Goal: Task Accomplishment & Management: Manage account settings

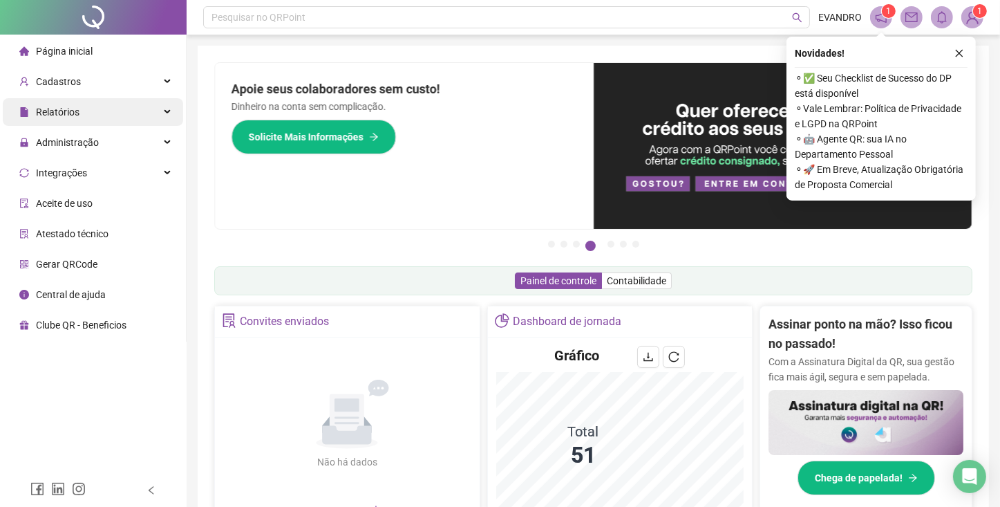
click at [86, 120] on div "Relatórios" at bounding box center [93, 112] width 180 height 28
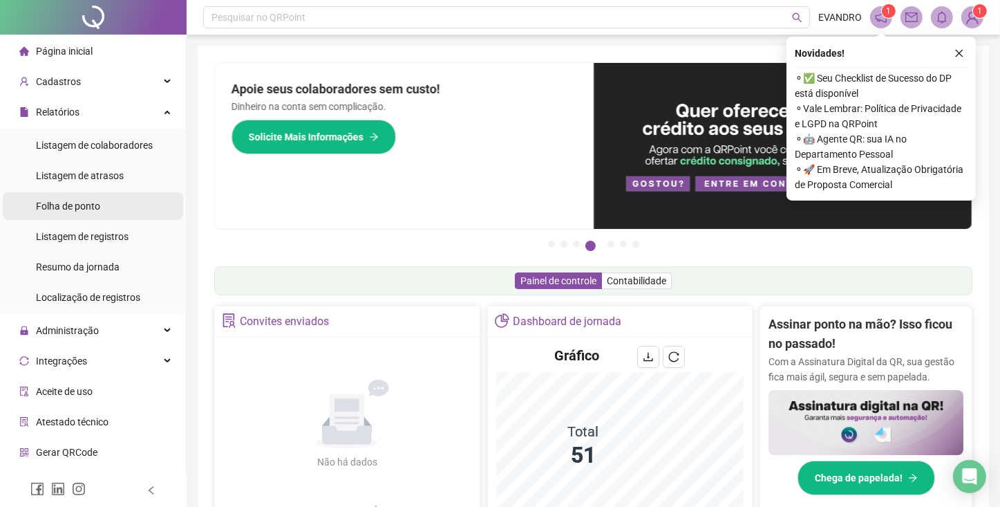
click at [74, 203] on span "Folha de ponto" at bounding box center [68, 205] width 64 height 11
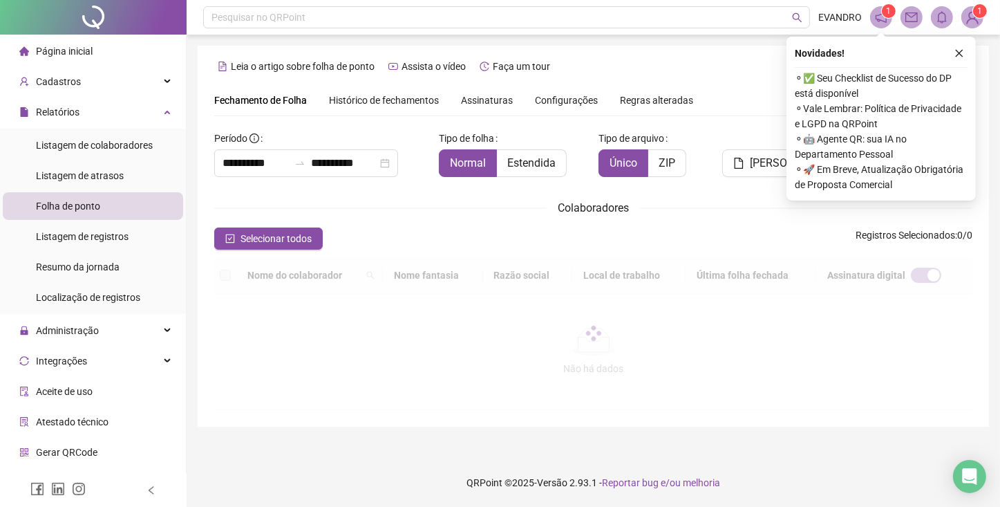
scroll to position [30, 0]
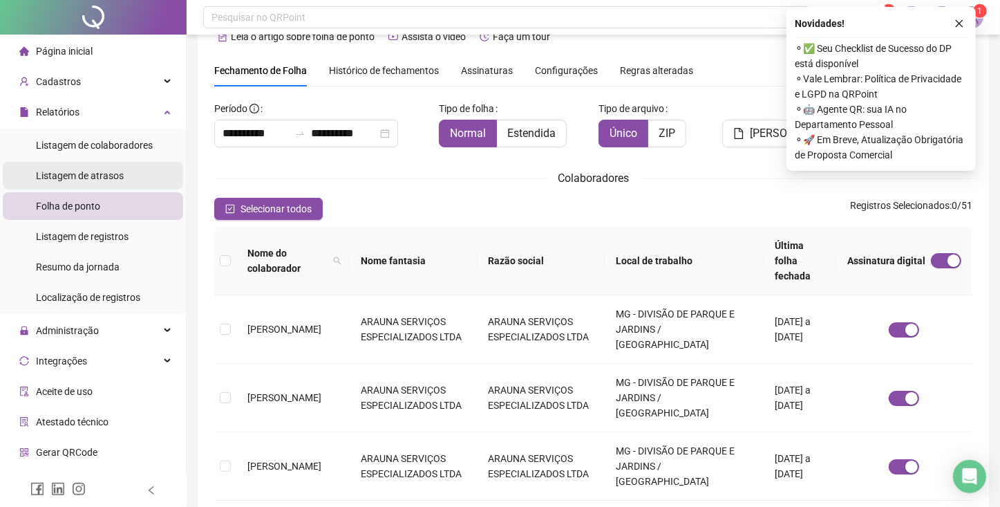
click at [86, 172] on span "Listagem de atrasos" at bounding box center [80, 175] width 88 height 11
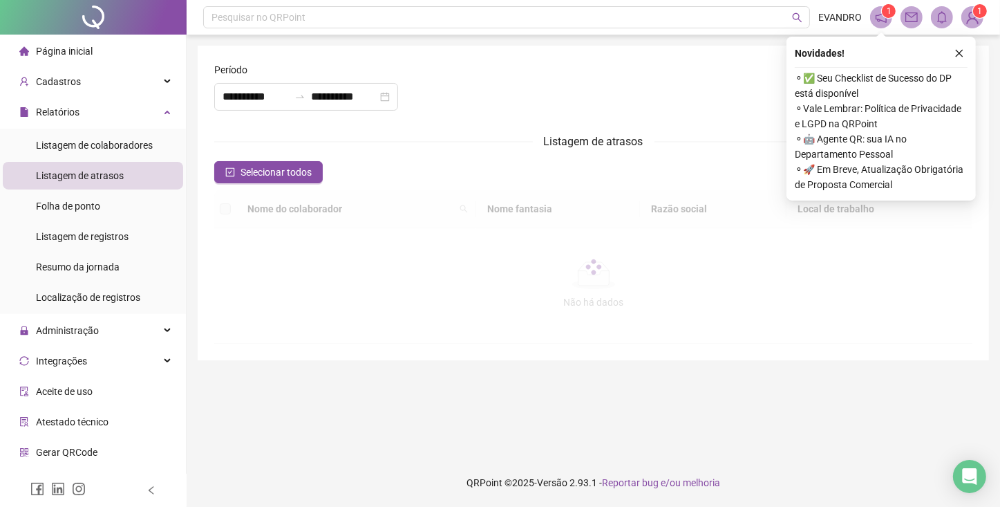
type input "**********"
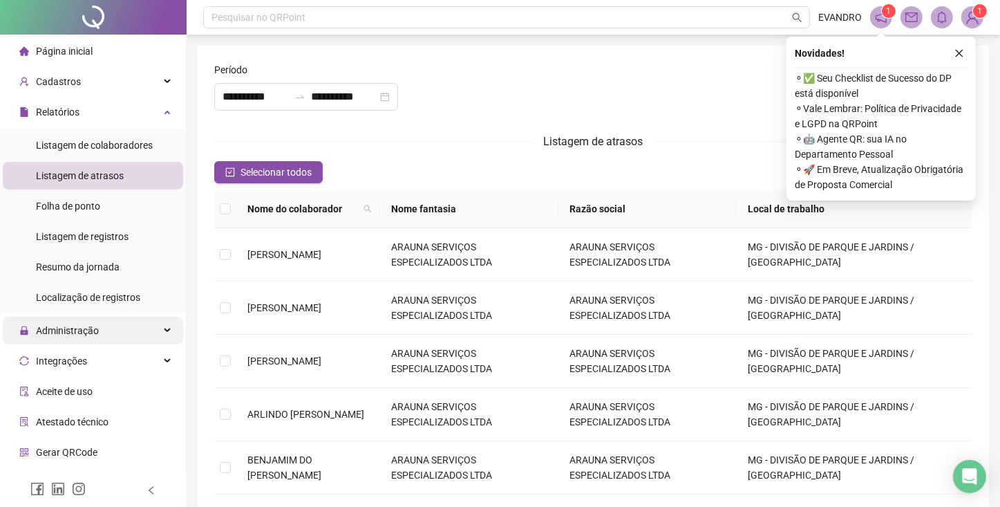
click at [73, 339] on span "Administração" at bounding box center [58, 331] width 79 height 28
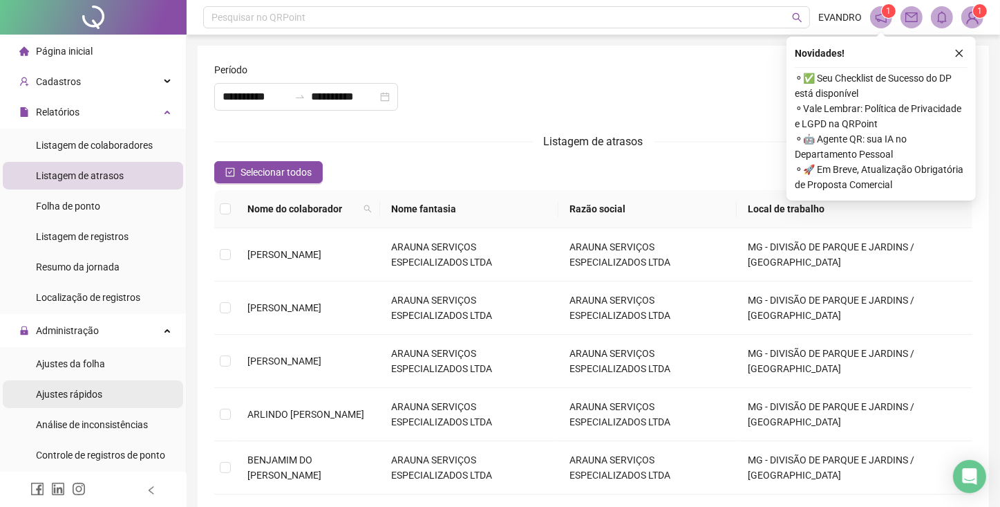
click at [78, 394] on span "Ajustes rápidos" at bounding box center [69, 393] width 66 height 11
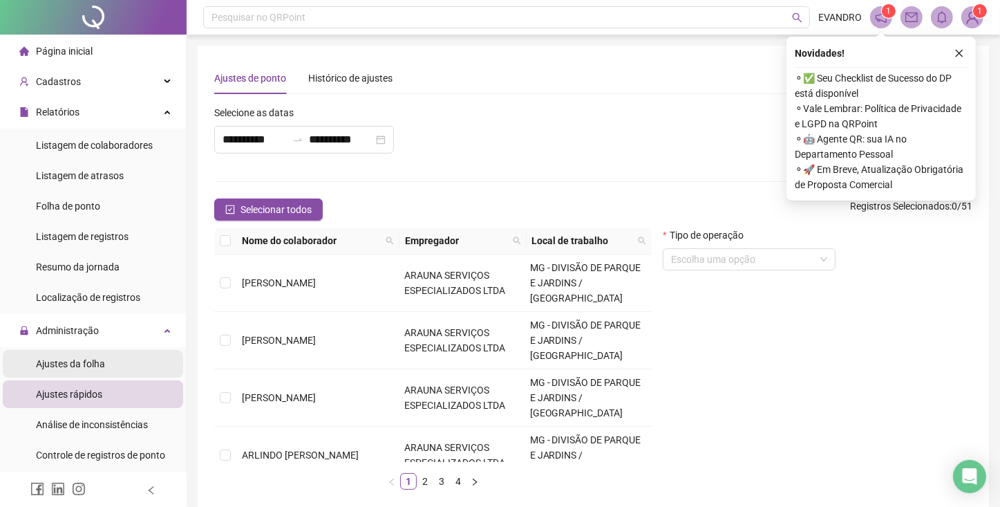
click at [82, 365] on span "Ajustes da folha" at bounding box center [70, 363] width 69 height 11
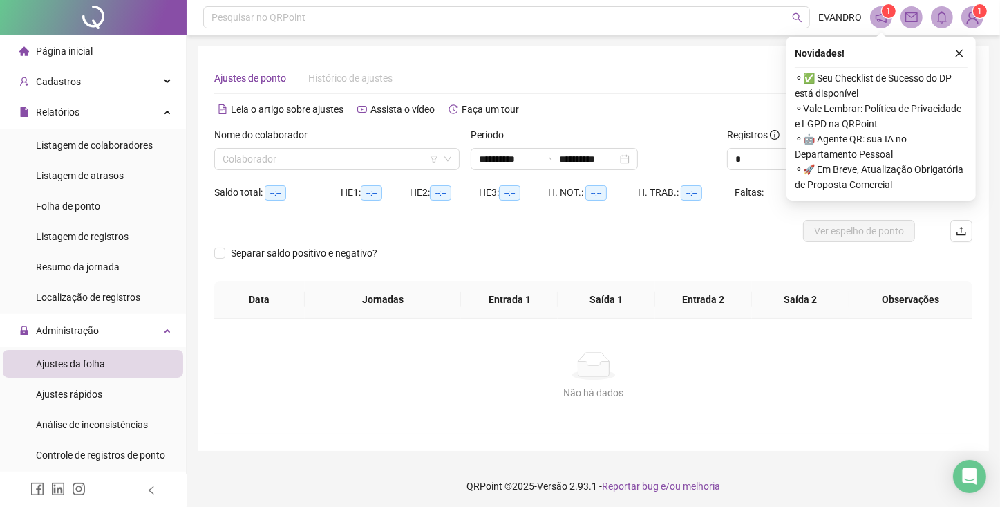
type input "**********"
click at [316, 160] on input "search" at bounding box center [331, 159] width 216 height 21
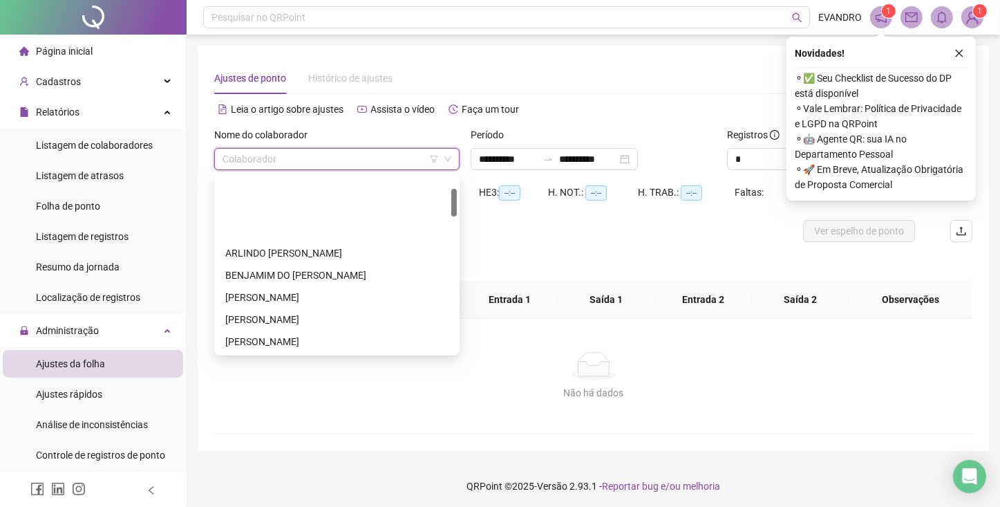
scroll to position [83, 0]
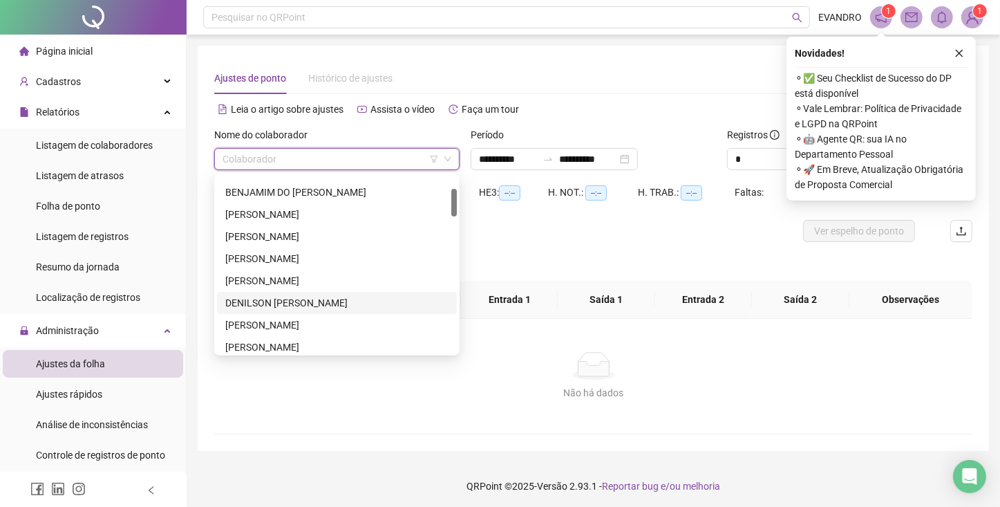
click at [295, 294] on div "DENILSON [PERSON_NAME]" at bounding box center [337, 303] width 240 height 22
click at [295, 294] on th "Data" at bounding box center [259, 300] width 91 height 38
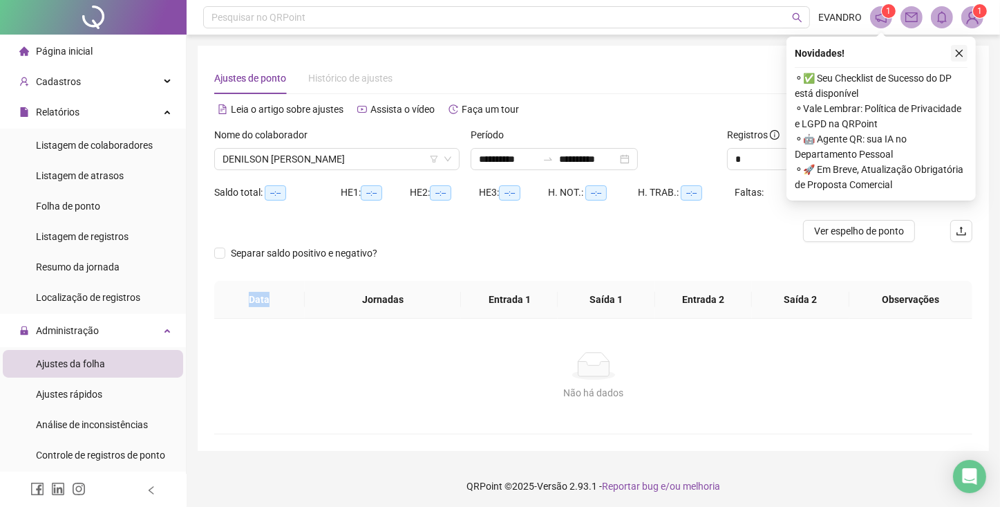
click at [964, 51] on icon "close" at bounding box center [960, 53] width 10 height 10
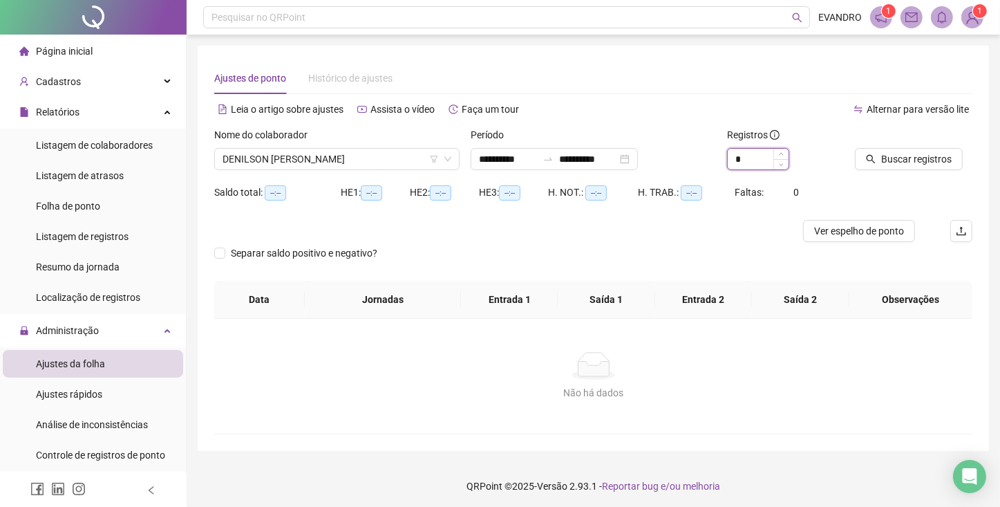
click at [768, 161] on input "*" at bounding box center [758, 159] width 61 height 21
click at [780, 158] on span "Increase Value" at bounding box center [780, 155] width 15 height 12
type input "*"
click at [780, 158] on span "Increase Value" at bounding box center [780, 155] width 15 height 12
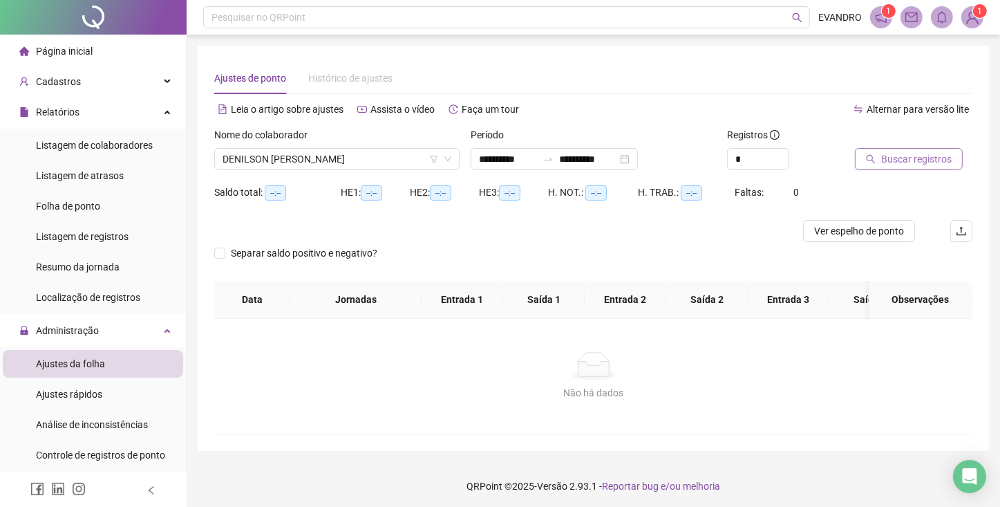
click at [872, 158] on icon "search" at bounding box center [871, 159] width 10 height 10
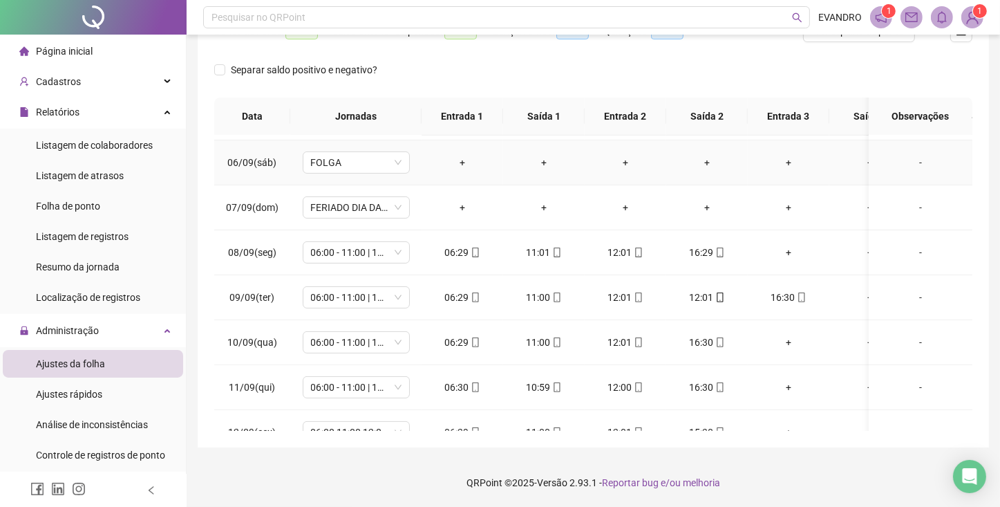
scroll to position [222, 0]
click at [617, 297] on div "12:01" at bounding box center [625, 295] width 59 height 15
type input "**********"
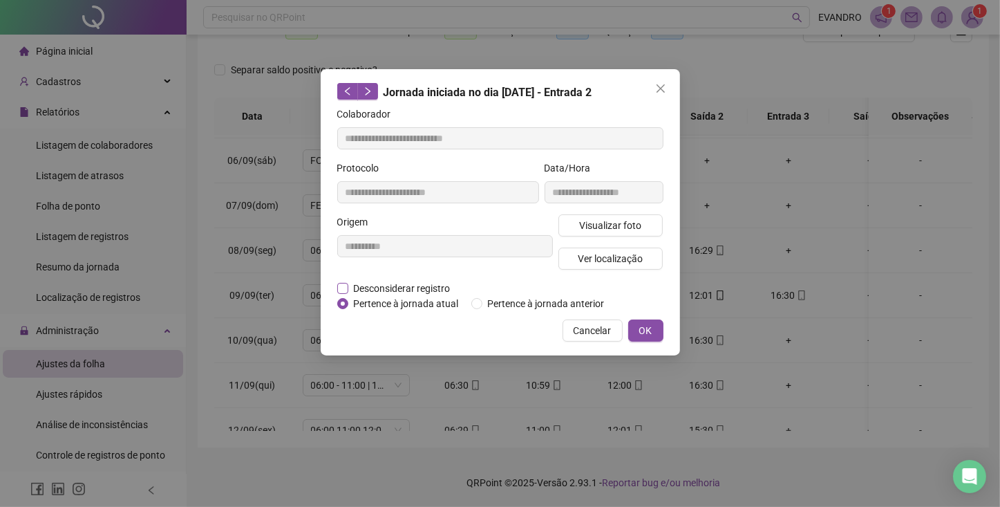
click at [424, 287] on span "Desconsiderar registro" at bounding box center [402, 288] width 108 height 15
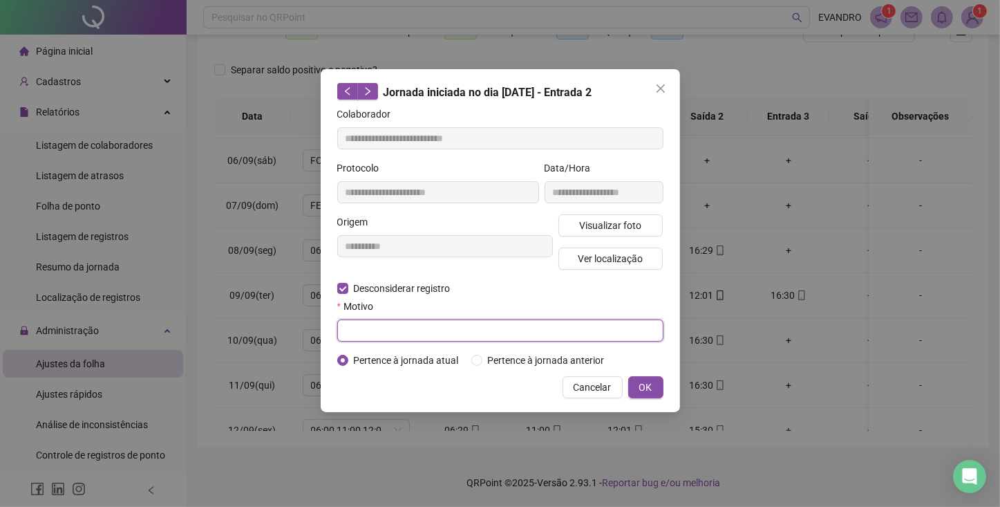
click at [449, 332] on input "text" at bounding box center [500, 330] width 326 height 22
type input "**"
click at [644, 386] on span "OK" at bounding box center [645, 386] width 13 height 15
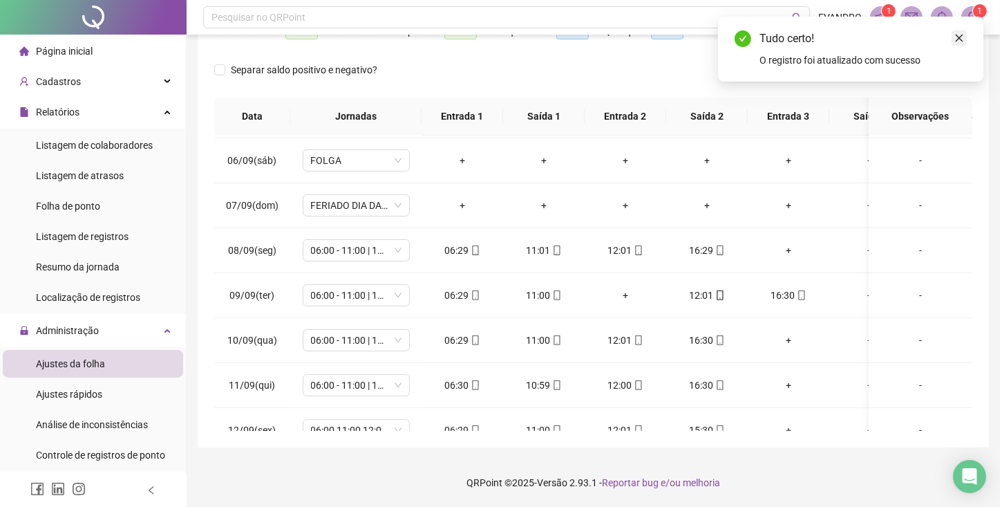
click at [959, 41] on icon "close" at bounding box center [960, 38] width 10 height 10
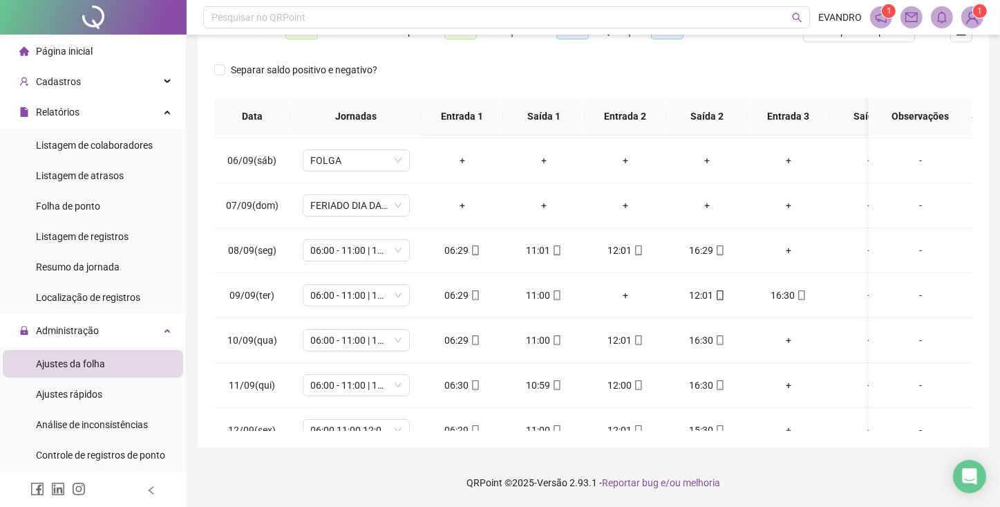
scroll to position [34, 0]
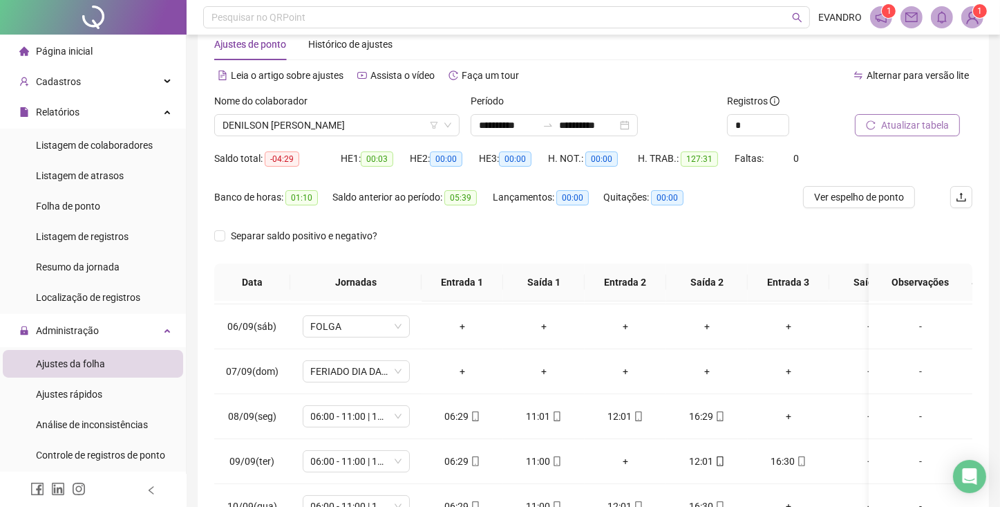
click at [913, 126] on span "Atualizar tabela" at bounding box center [915, 125] width 68 height 15
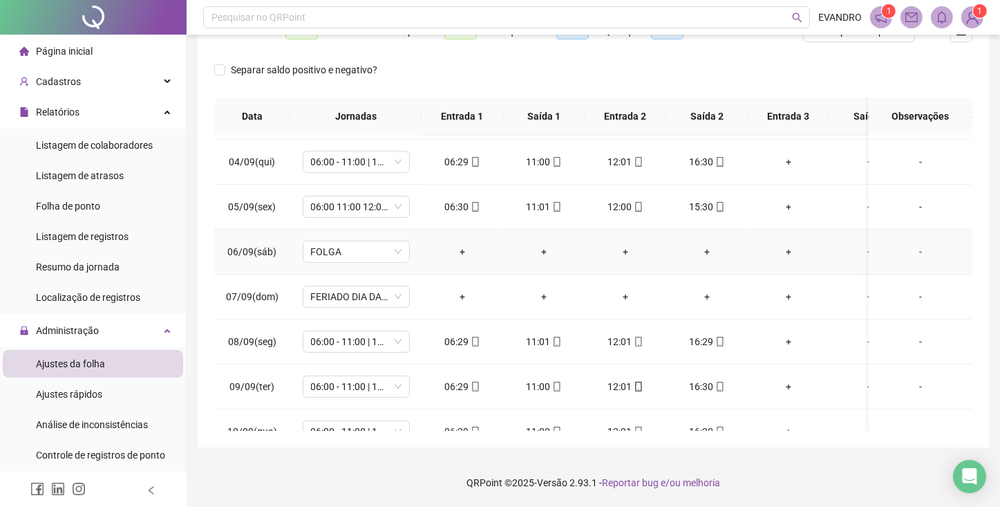
scroll to position [0, 0]
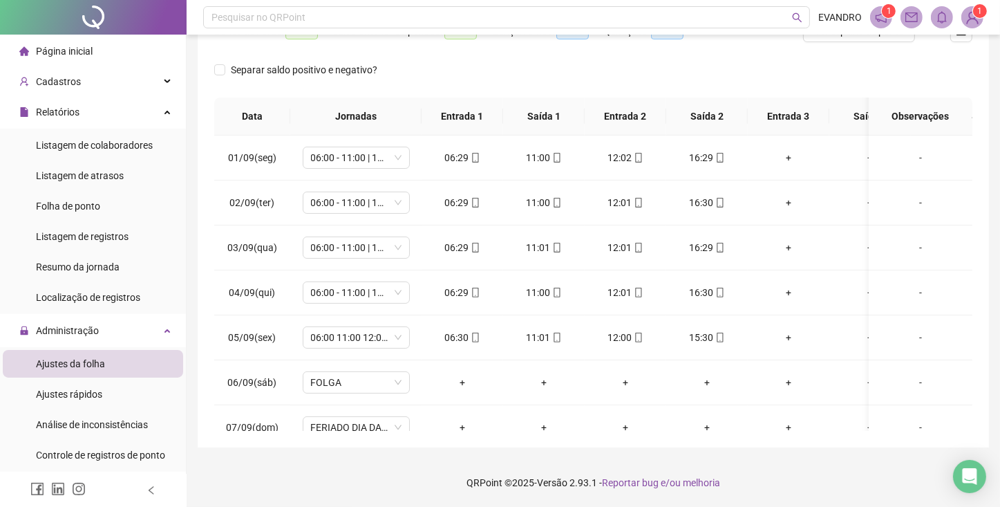
click at [594, 80] on div "Separar saldo positivo e negativo?" at bounding box center [593, 78] width 758 height 39
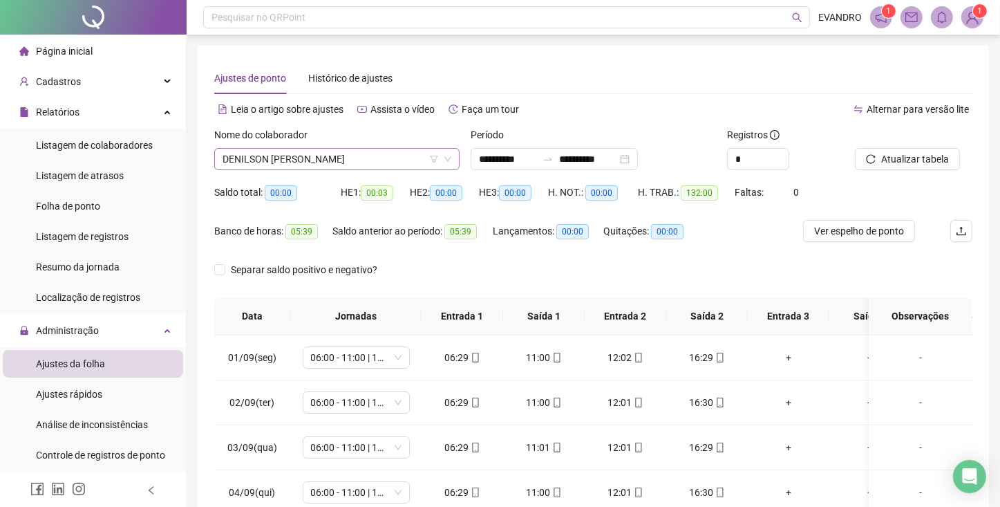
click at [333, 160] on span "DENILSON [PERSON_NAME]" at bounding box center [337, 159] width 229 height 21
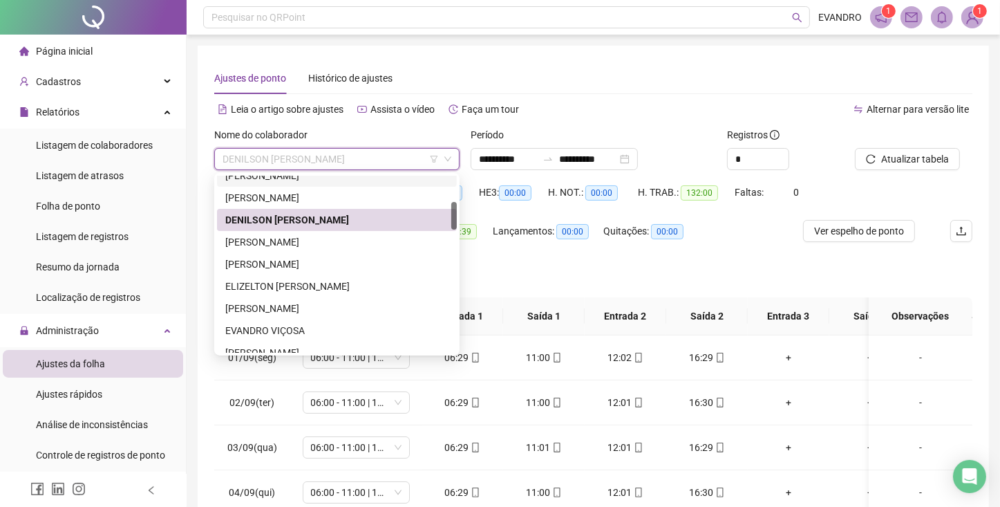
scroll to position [249, 0]
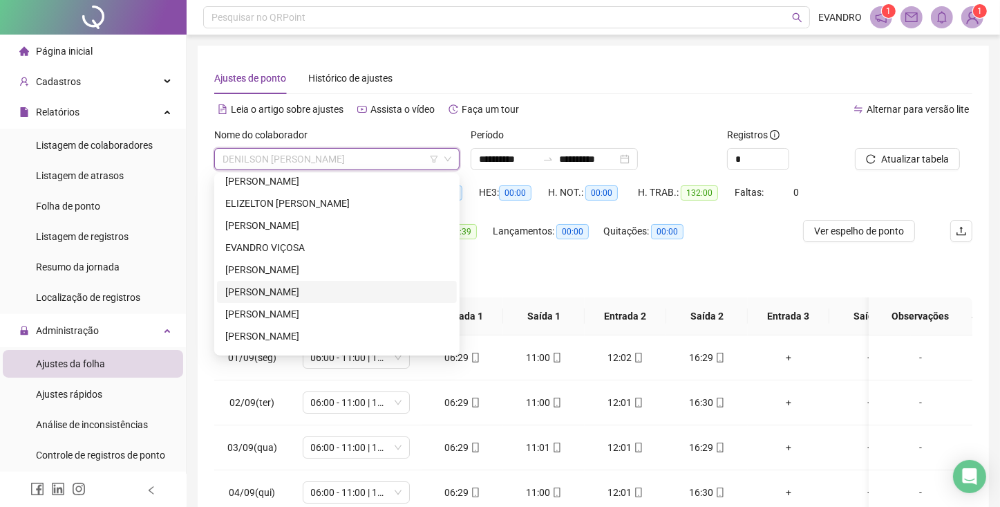
click at [292, 293] on div "[PERSON_NAME]" at bounding box center [336, 291] width 223 height 15
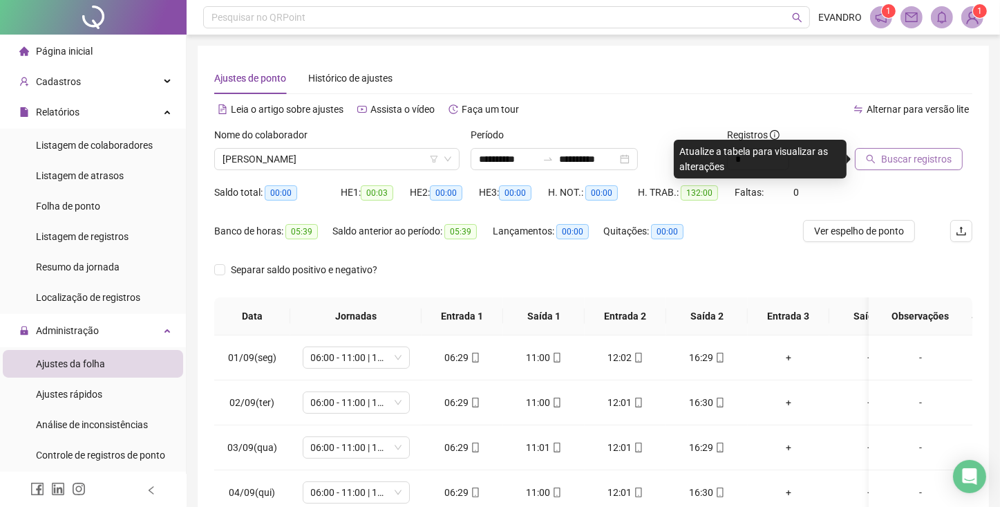
click at [882, 158] on span "Buscar registros" at bounding box center [916, 158] width 71 height 15
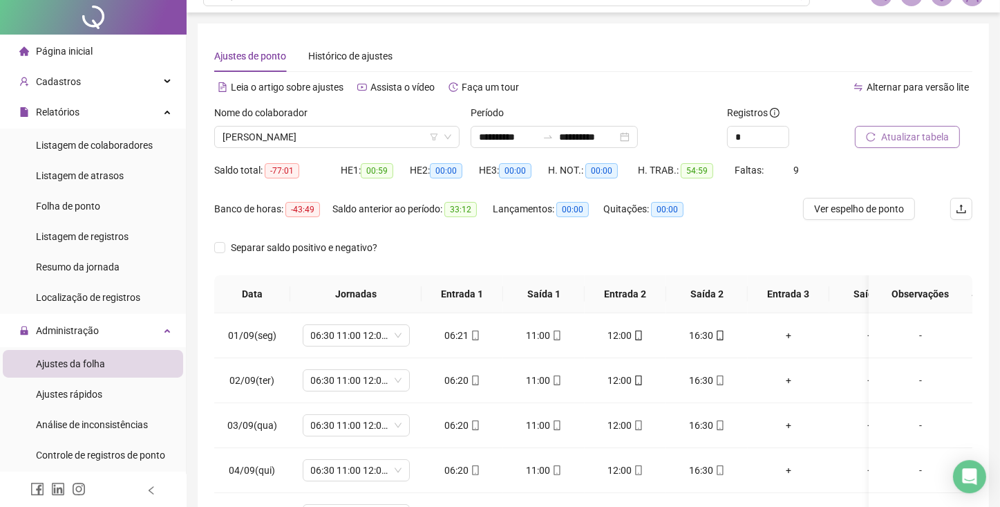
scroll to position [0, 0]
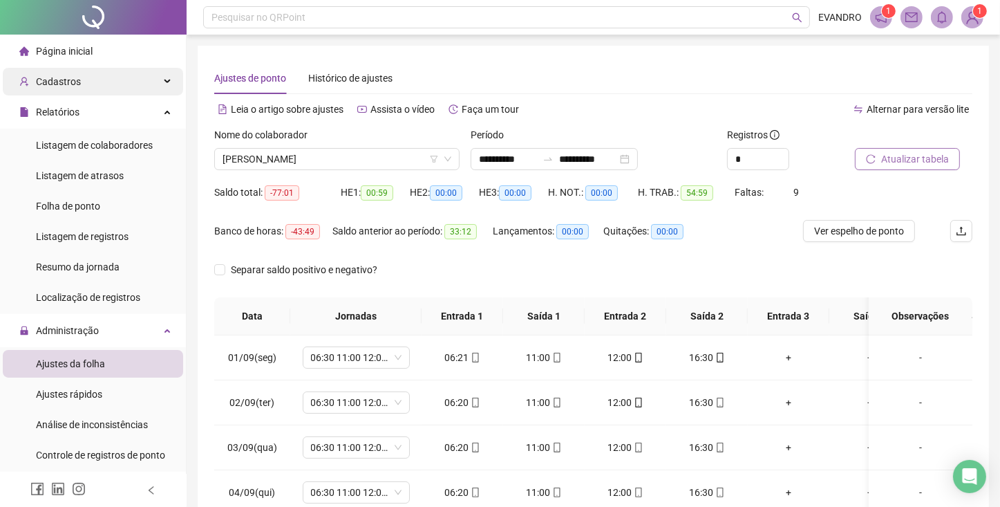
click at [38, 81] on span "Cadastros" at bounding box center [58, 81] width 45 height 11
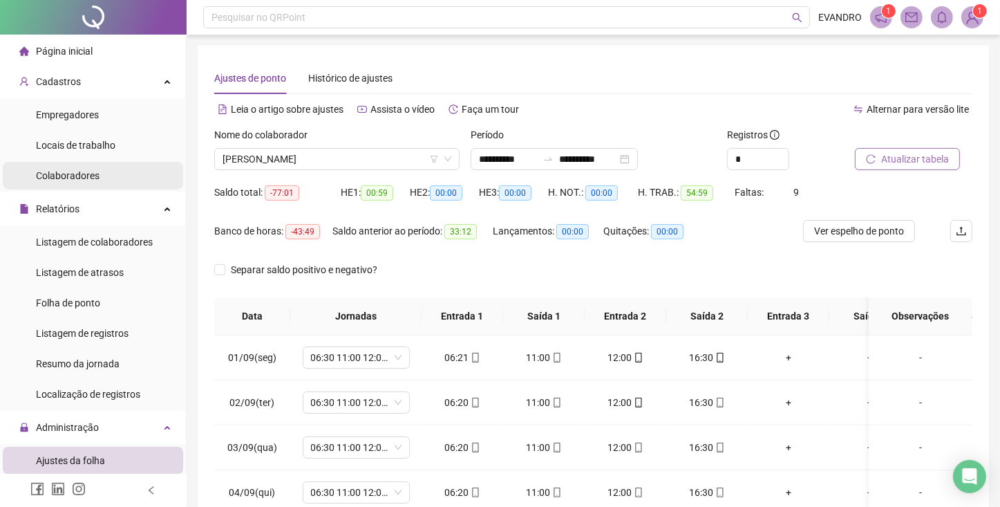
click at [81, 169] on div "Colaboradores" at bounding box center [68, 176] width 64 height 28
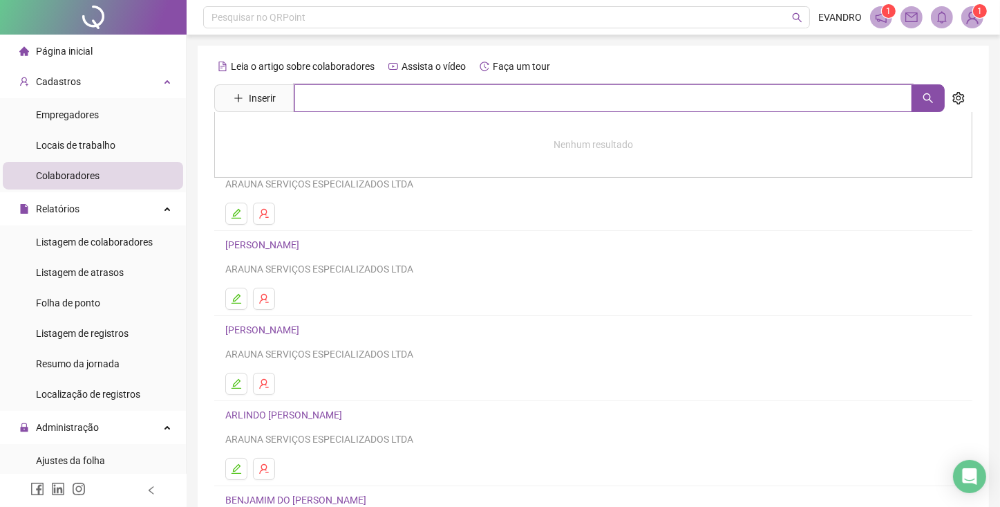
click at [324, 95] on input "text" at bounding box center [603, 98] width 618 height 28
click at [307, 103] on input "********" at bounding box center [603, 98] width 618 height 28
click at [931, 86] on button "button" at bounding box center [928, 98] width 33 height 28
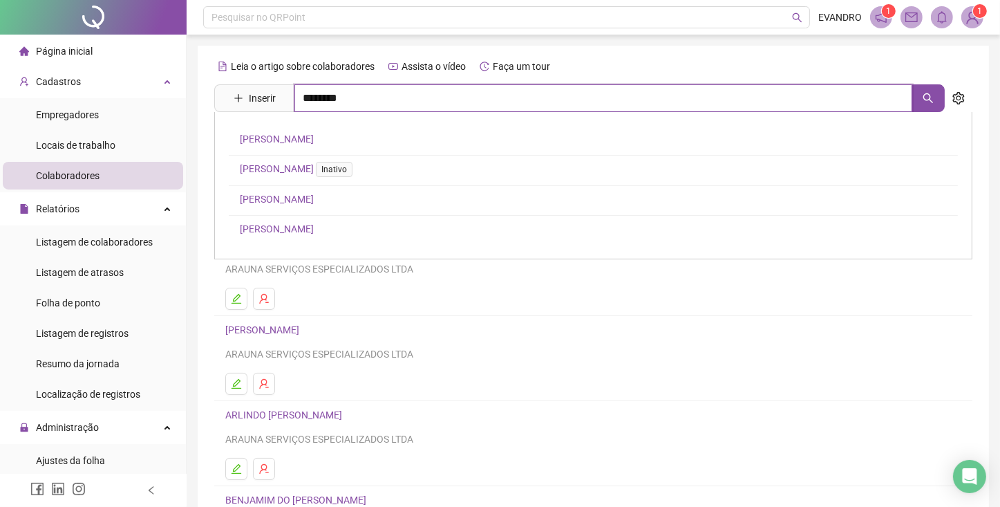
type input "********"
click at [283, 144] on link "[PERSON_NAME]" at bounding box center [277, 138] width 74 height 11
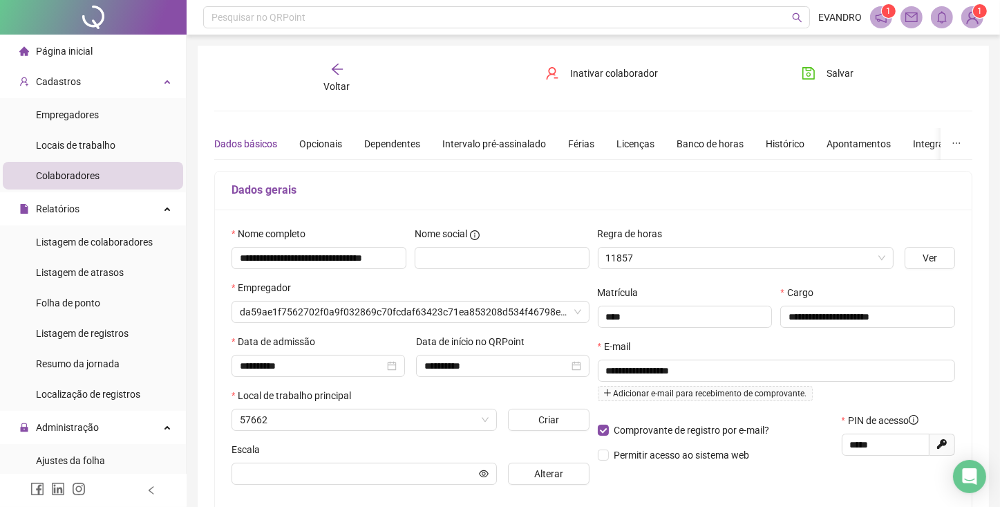
type input "**********"
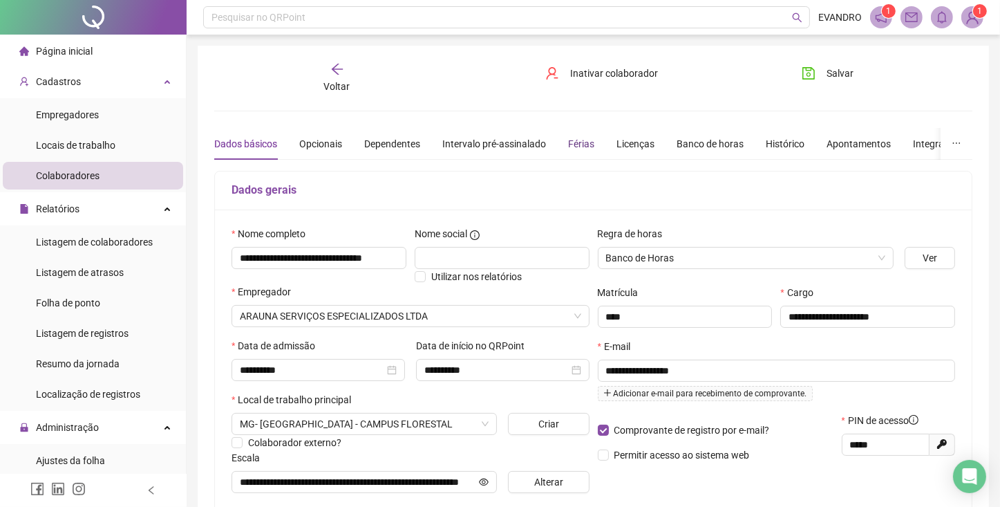
click at [590, 139] on div "Férias" at bounding box center [581, 143] width 26 height 15
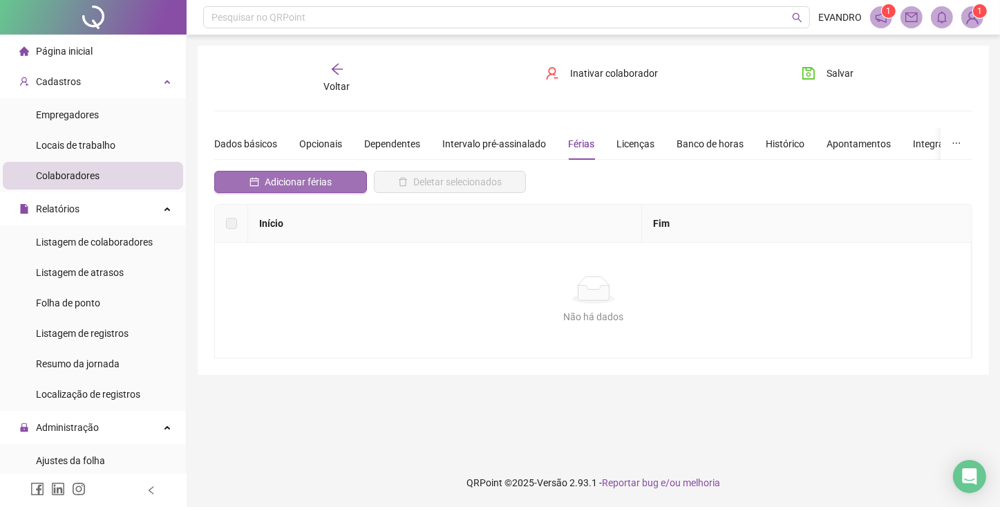
click at [265, 183] on span "Adicionar férias" at bounding box center [298, 181] width 67 height 15
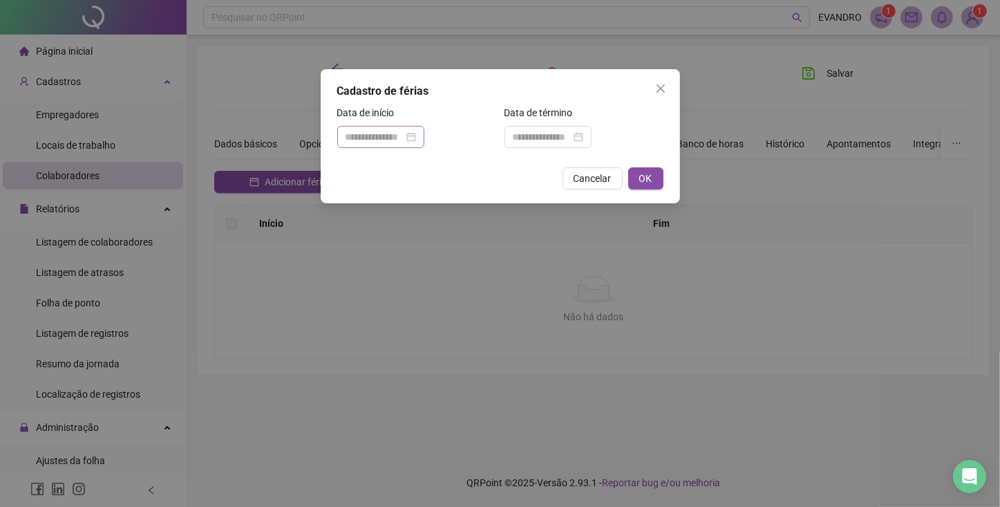
click at [416, 135] on div at bounding box center [381, 136] width 71 height 15
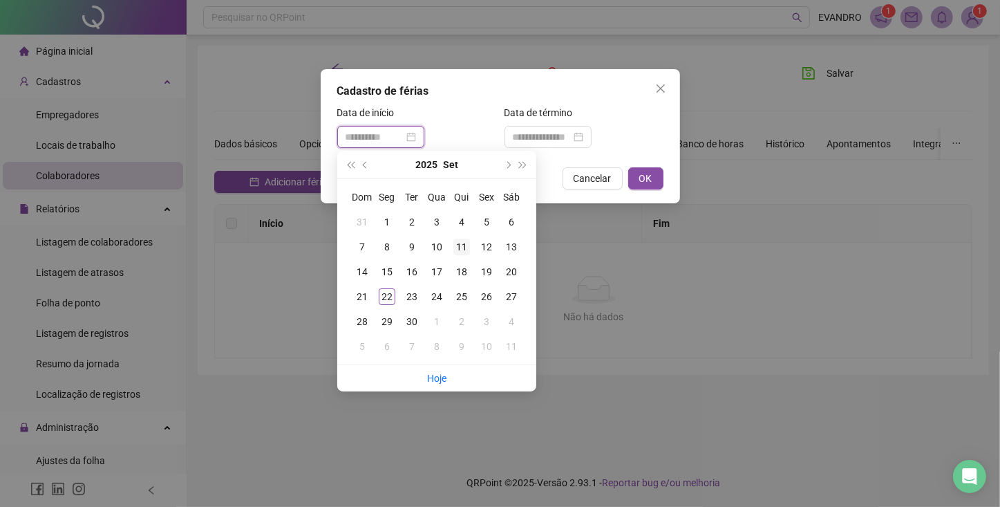
type input "**********"
click at [458, 246] on div "11" at bounding box center [461, 246] width 17 height 17
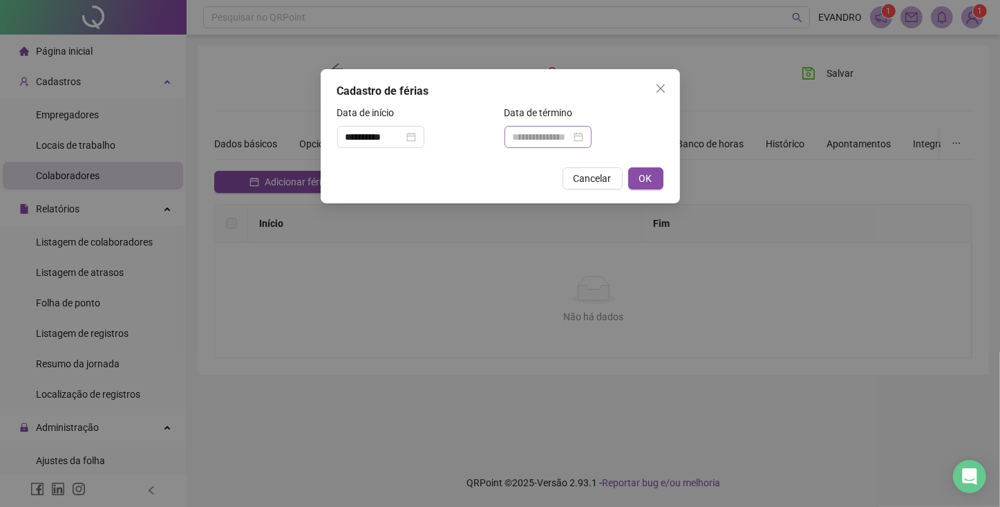
click at [583, 134] on div at bounding box center [548, 136] width 71 height 15
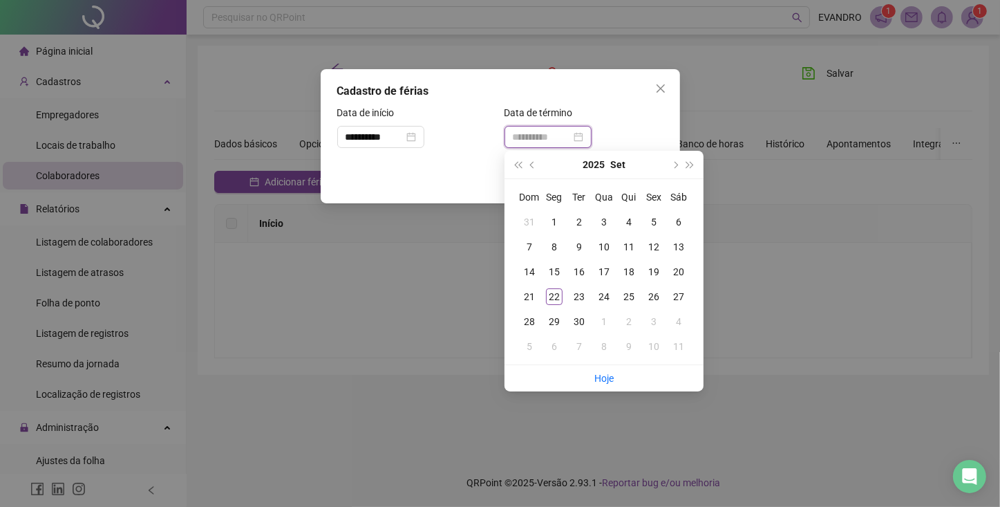
type input "**********"
click at [673, 160] on button "next-year" at bounding box center [674, 165] width 15 height 28
type input "**********"
click at [657, 247] on div "10" at bounding box center [654, 246] width 17 height 17
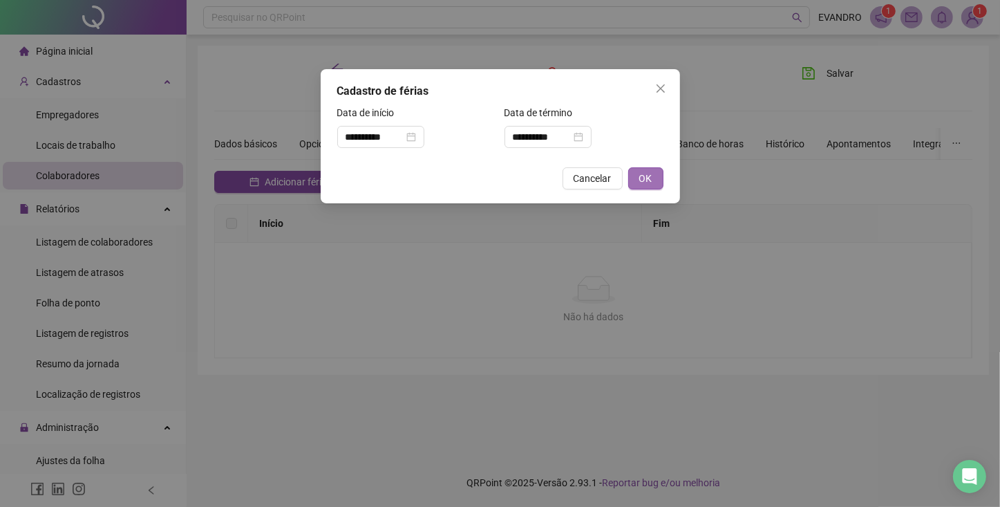
click at [650, 180] on span "OK" at bounding box center [645, 178] width 13 height 15
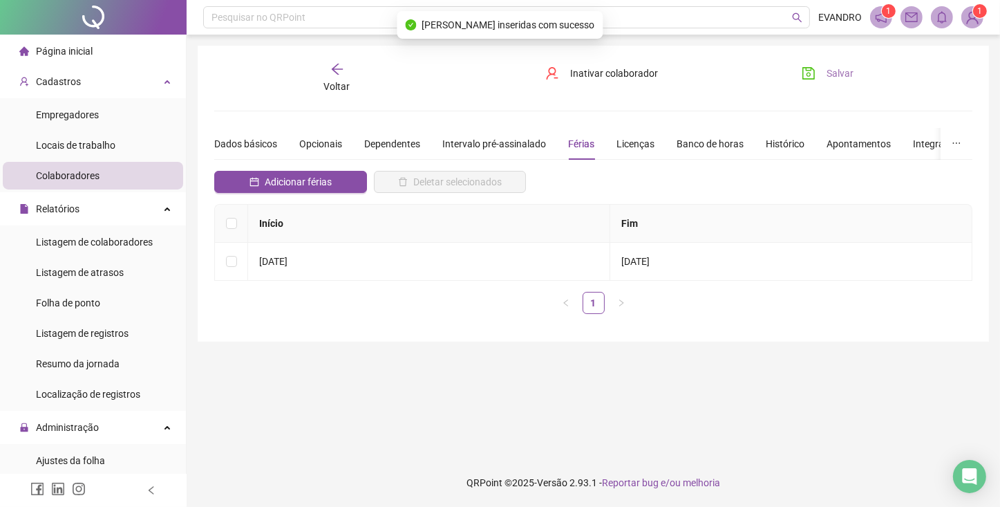
click at [814, 72] on icon "save" at bounding box center [808, 73] width 12 height 12
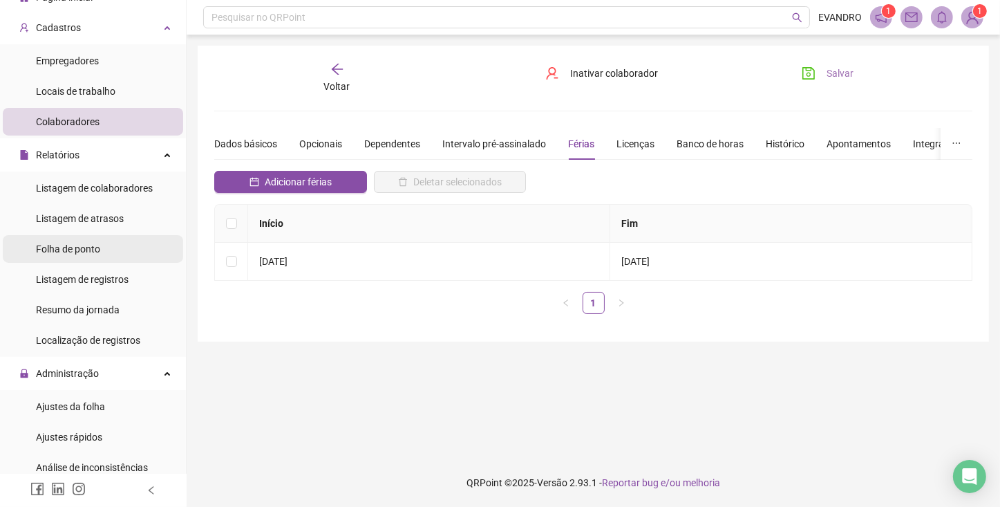
scroll to position [74, 0]
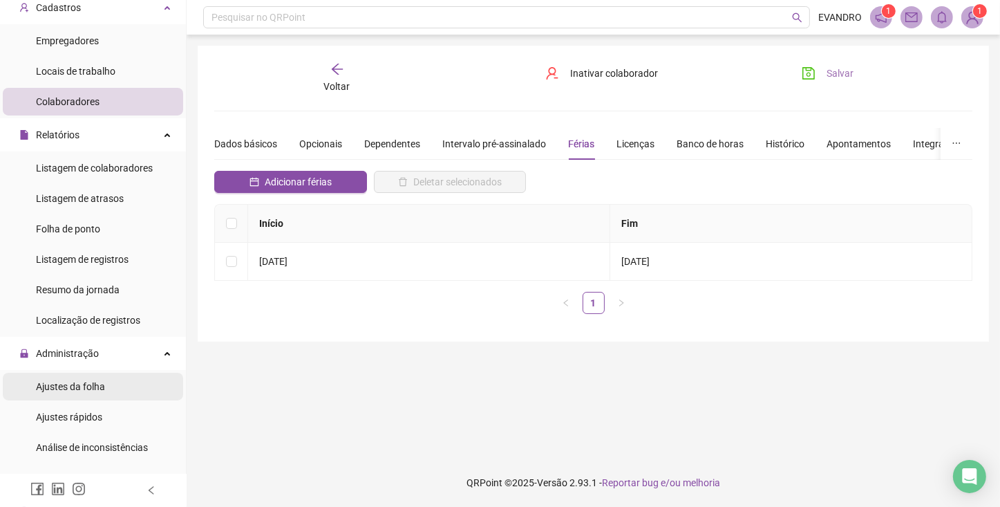
click at [70, 386] on span "Ajustes da folha" at bounding box center [70, 386] width 69 height 11
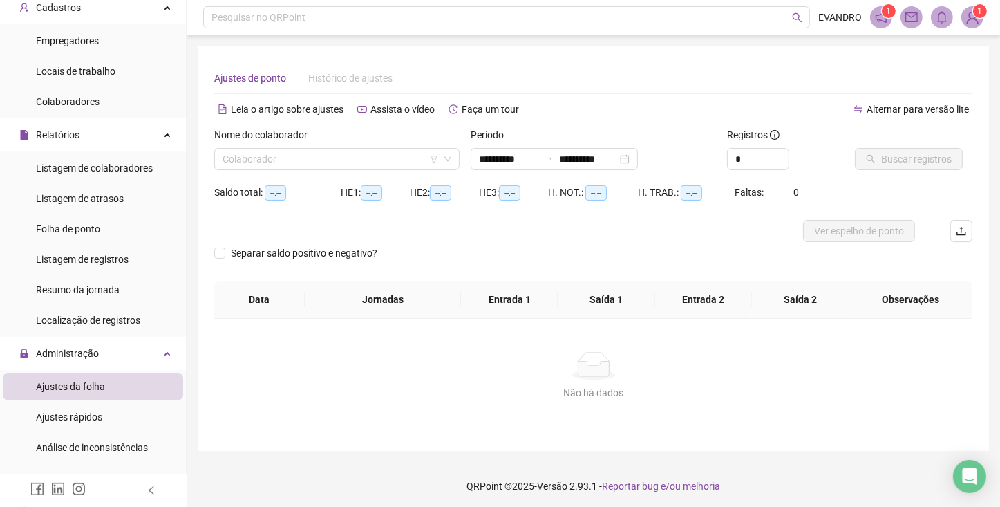
type input "**********"
click at [72, 421] on span "Ajustes rápidos" at bounding box center [69, 416] width 66 height 11
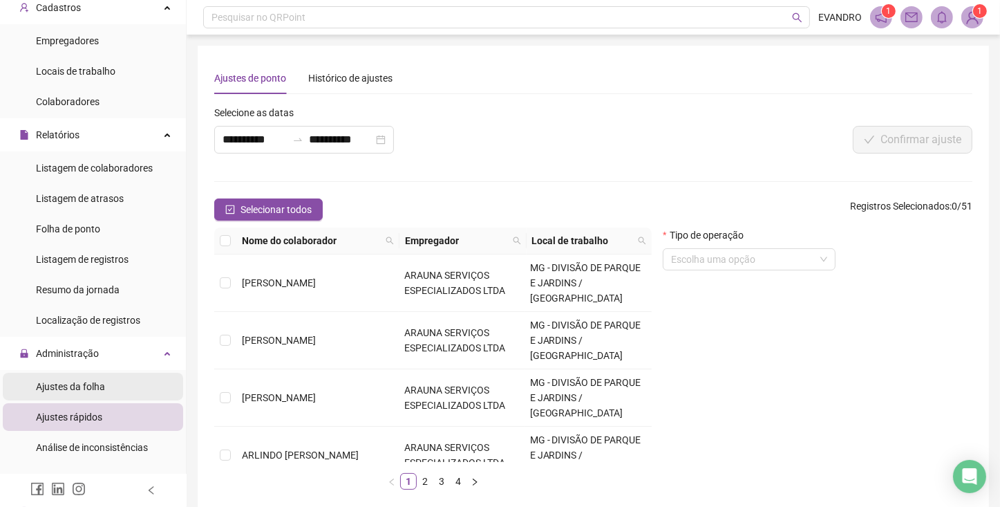
click at [86, 382] on span "Ajustes da folha" at bounding box center [70, 386] width 69 height 11
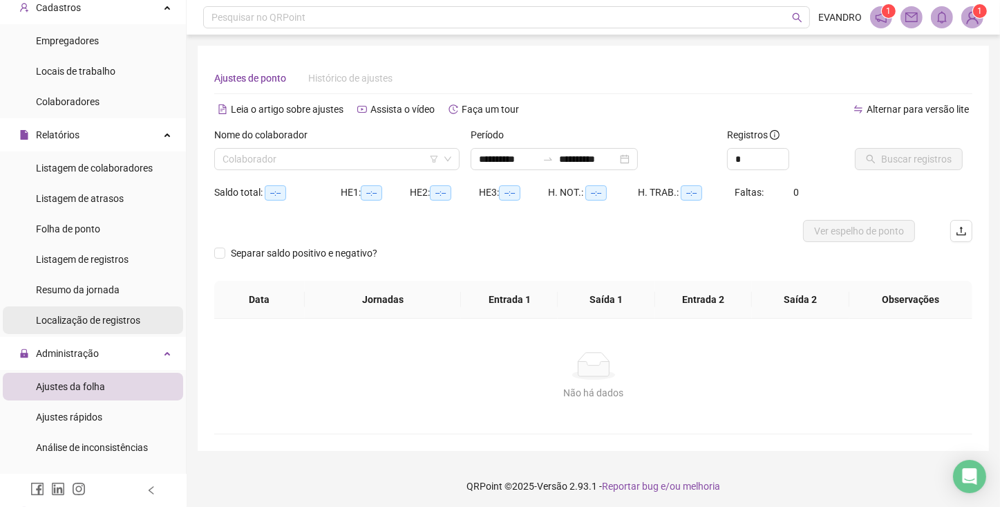
type input "**********"
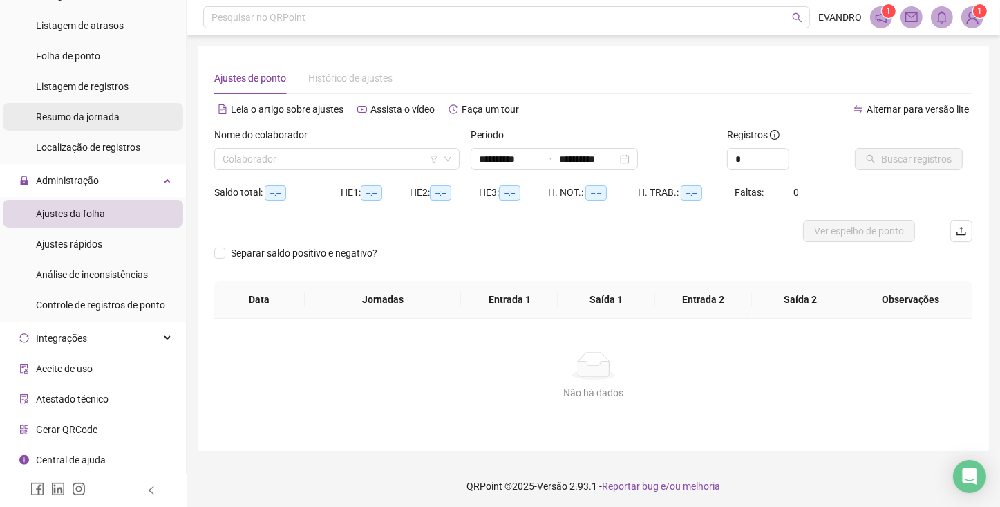
scroll to position [173, 0]
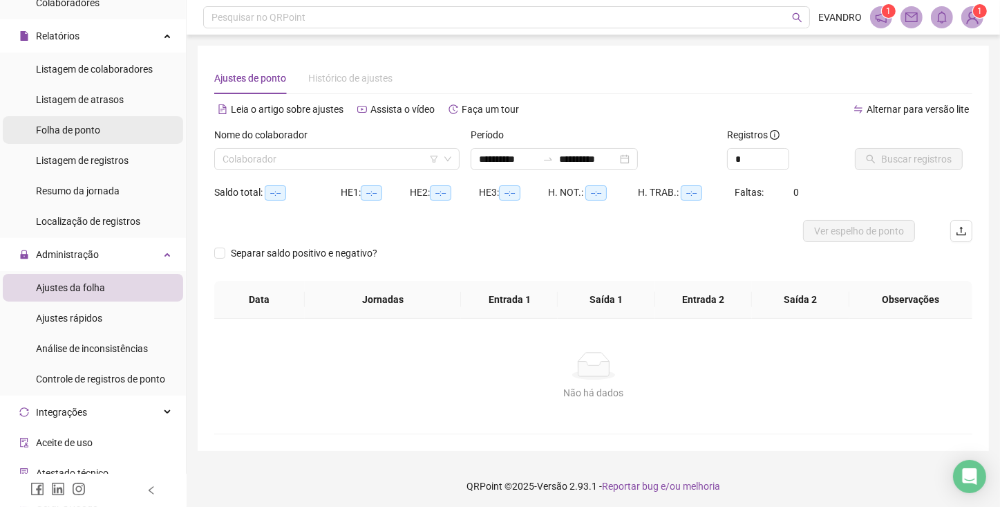
click at [86, 131] on span "Folha de ponto" at bounding box center [68, 129] width 64 height 11
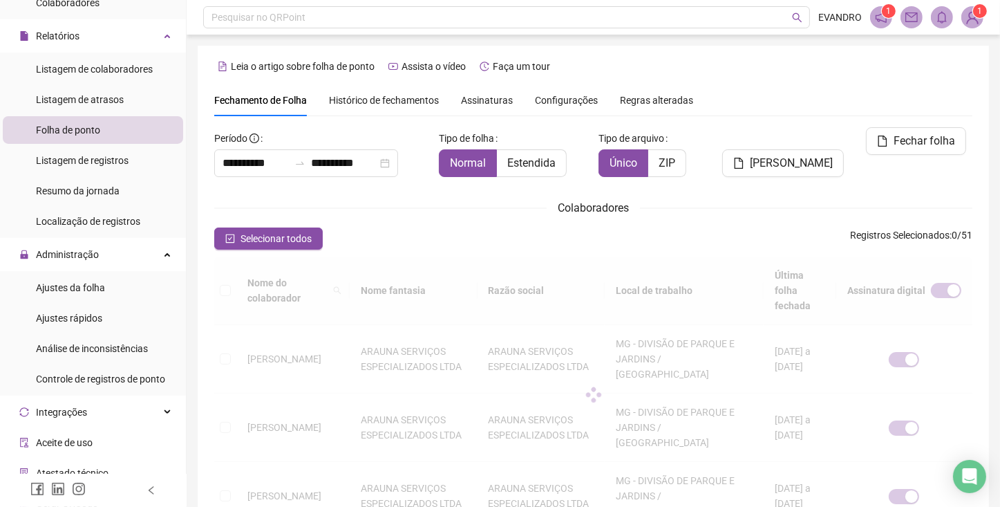
scroll to position [30, 0]
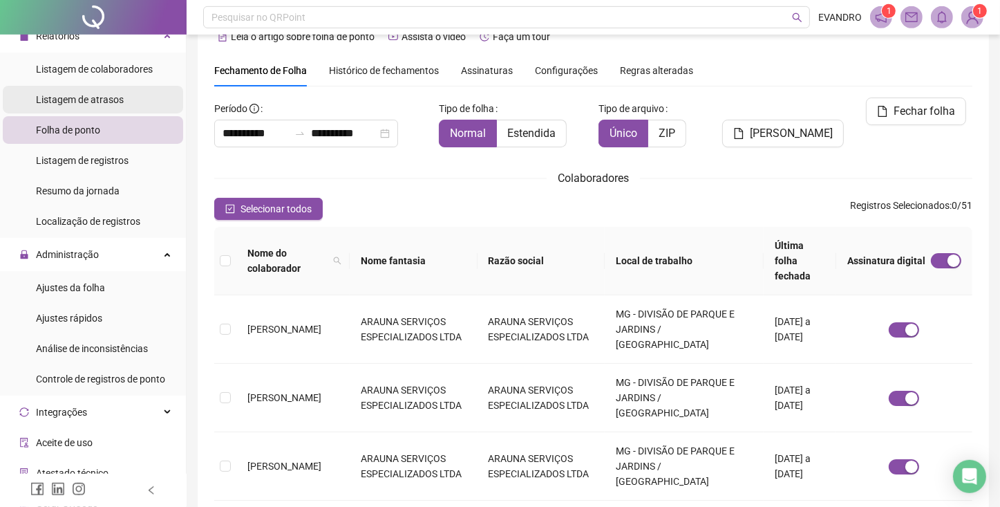
click at [91, 100] on span "Listagem de atrasos" at bounding box center [80, 99] width 88 height 11
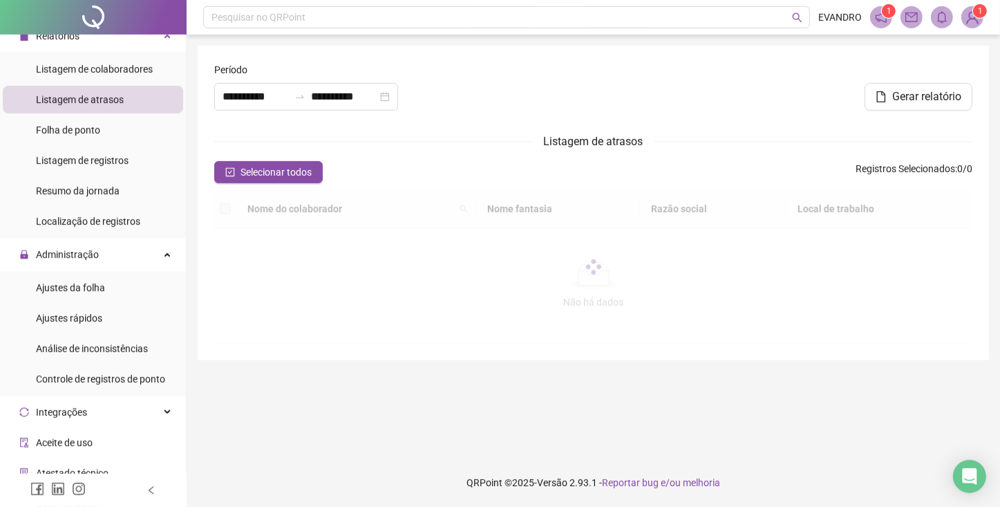
type input "**********"
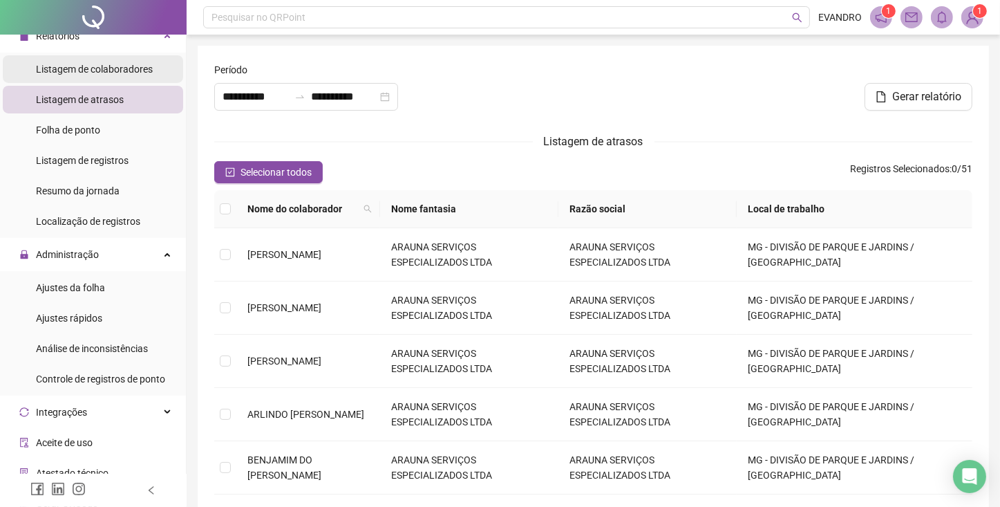
click at [90, 70] on span "Listagem de colaboradores" at bounding box center [94, 69] width 117 height 11
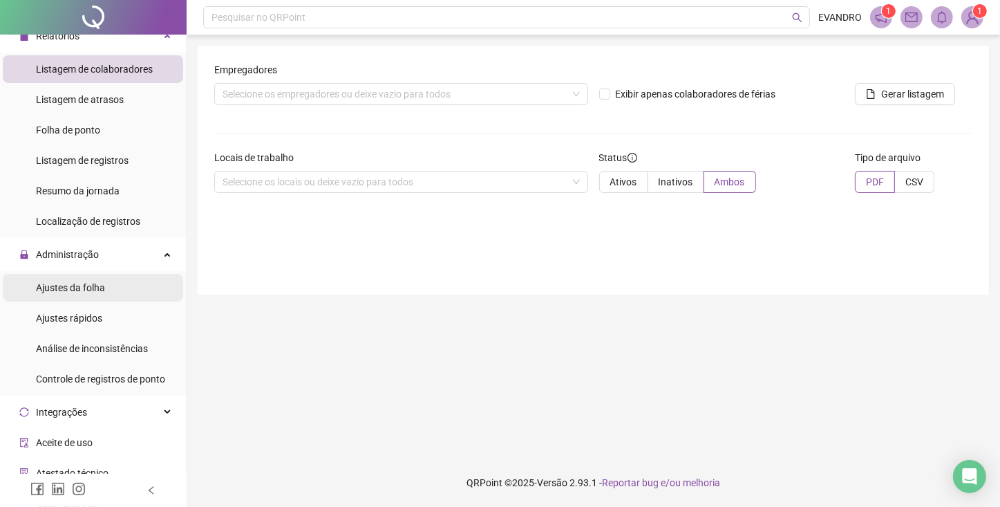
click at [71, 285] on span "Ajustes da folha" at bounding box center [70, 287] width 69 height 11
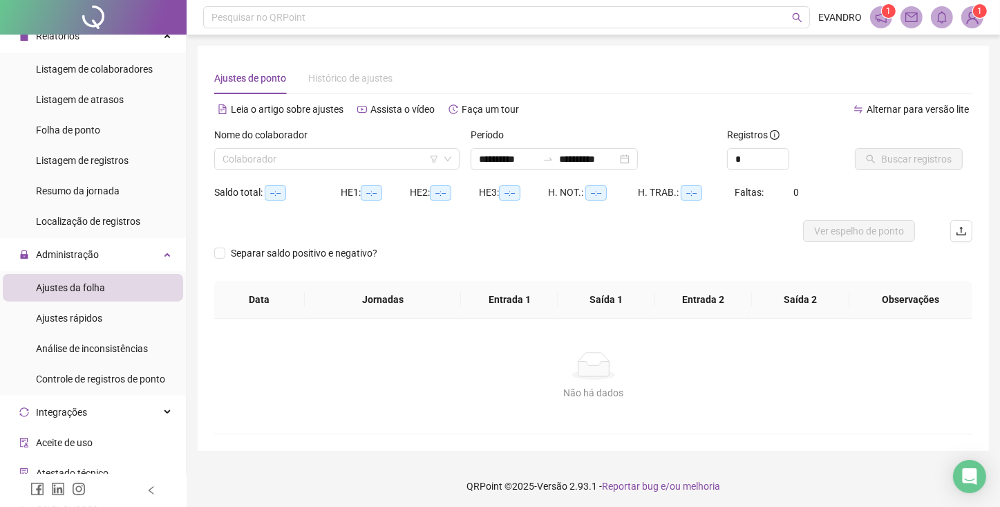
type input "**********"
click at [288, 164] on input "search" at bounding box center [331, 159] width 216 height 21
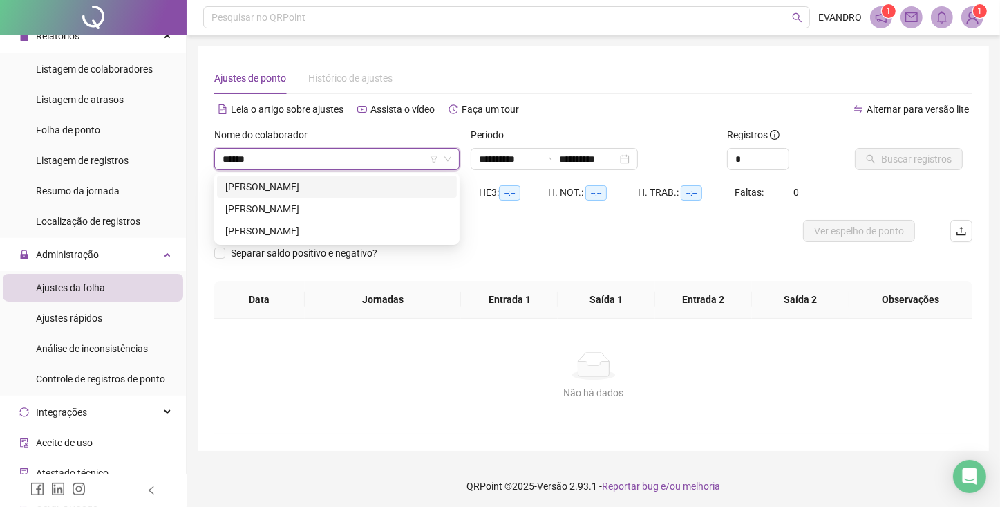
type input "*******"
click at [306, 194] on div "[PERSON_NAME]" at bounding box center [336, 186] width 223 height 15
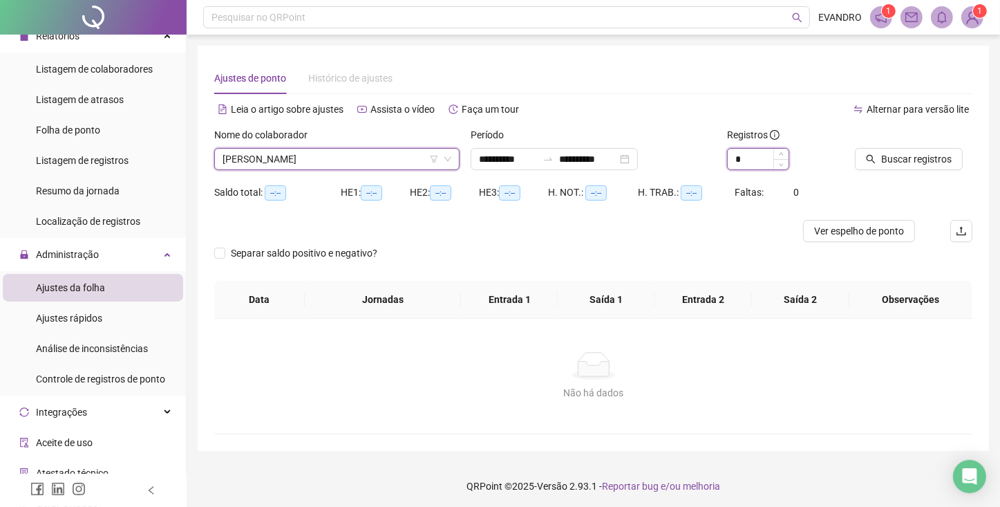
click at [760, 161] on input "*" at bounding box center [758, 159] width 61 height 21
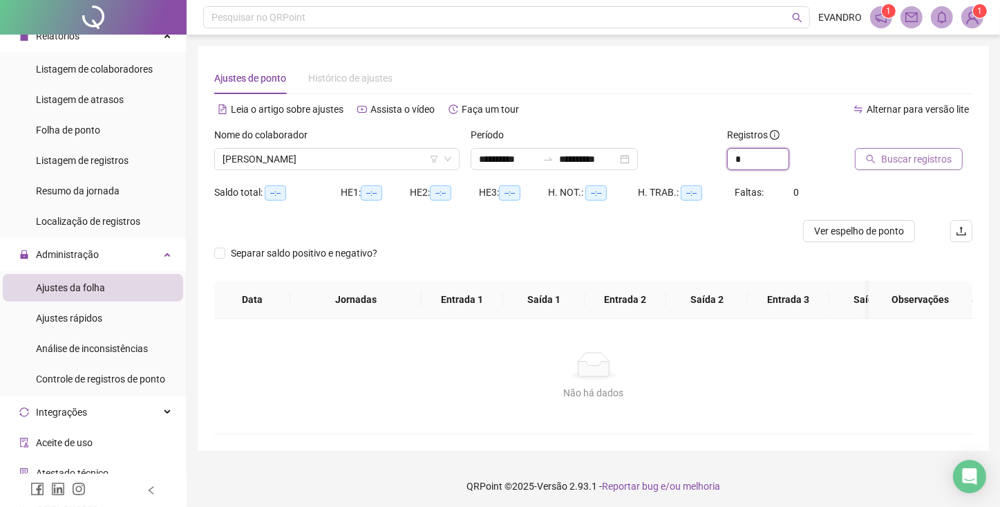
type input "*"
click at [913, 150] on button "Buscar registros" at bounding box center [909, 159] width 108 height 22
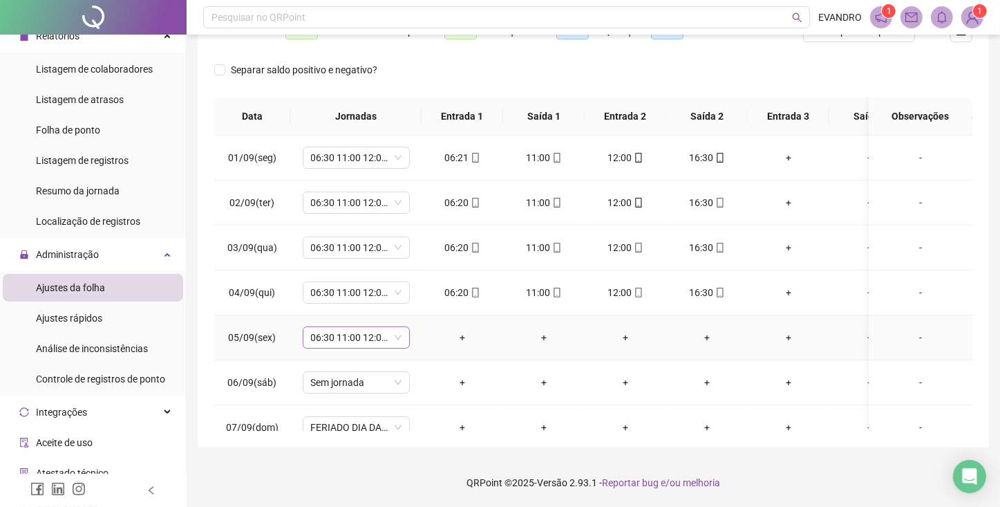
click at [403, 332] on div "06:30 11:00 12:00 15:30" at bounding box center [356, 337] width 107 height 22
type input "*****"
click at [352, 302] on div "Folga compensatória" at bounding box center [367, 309] width 91 height 15
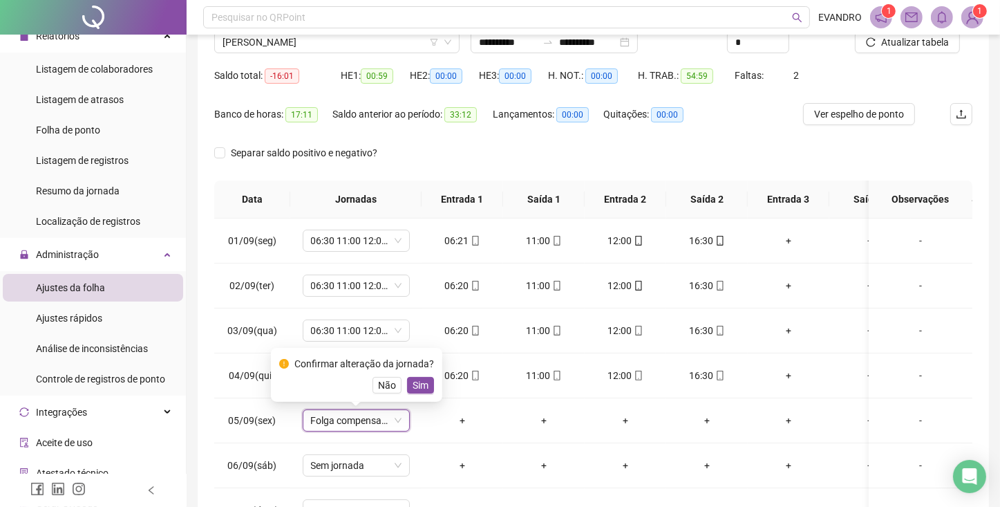
scroll to position [34, 0]
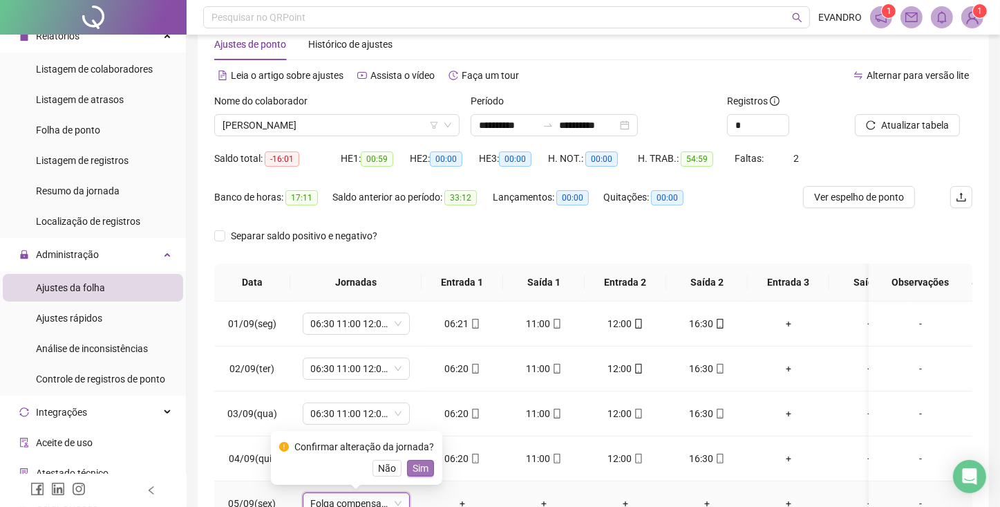
click at [421, 469] on span "Sim" at bounding box center [421, 467] width 16 height 15
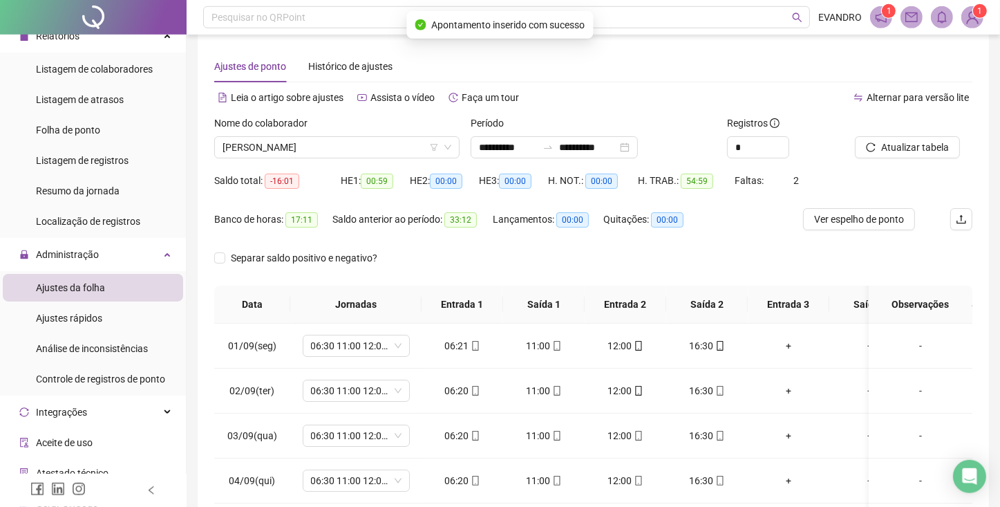
scroll to position [0, 0]
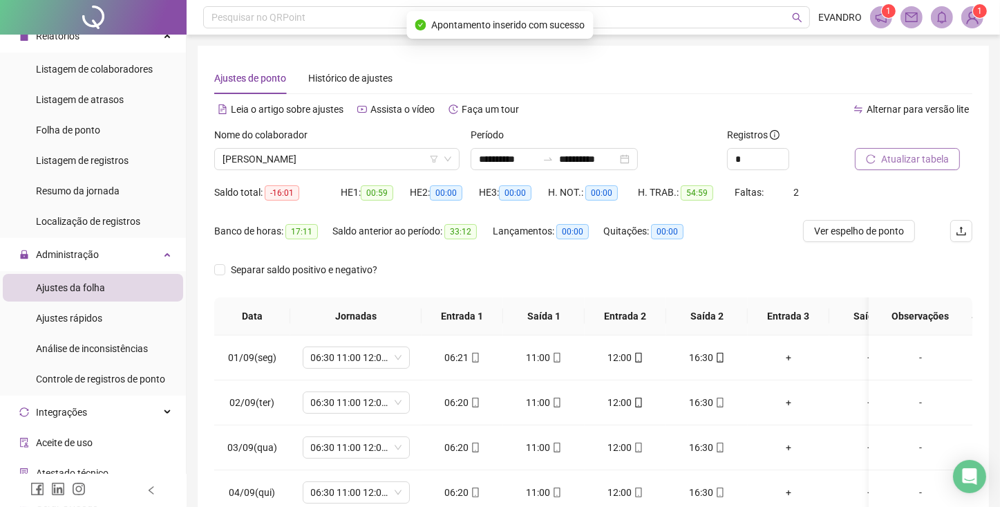
click at [885, 153] on span "Atualizar tabela" at bounding box center [915, 158] width 68 height 15
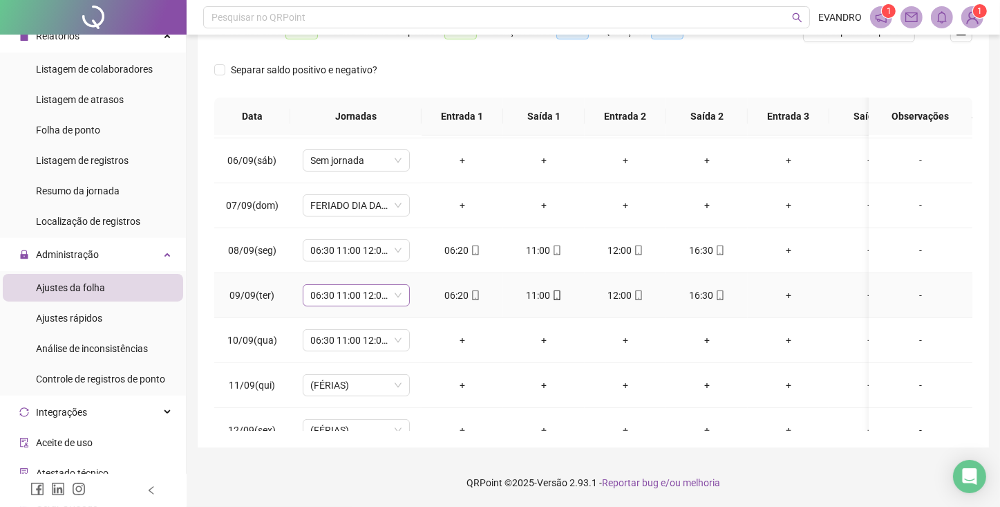
scroll to position [296, 0]
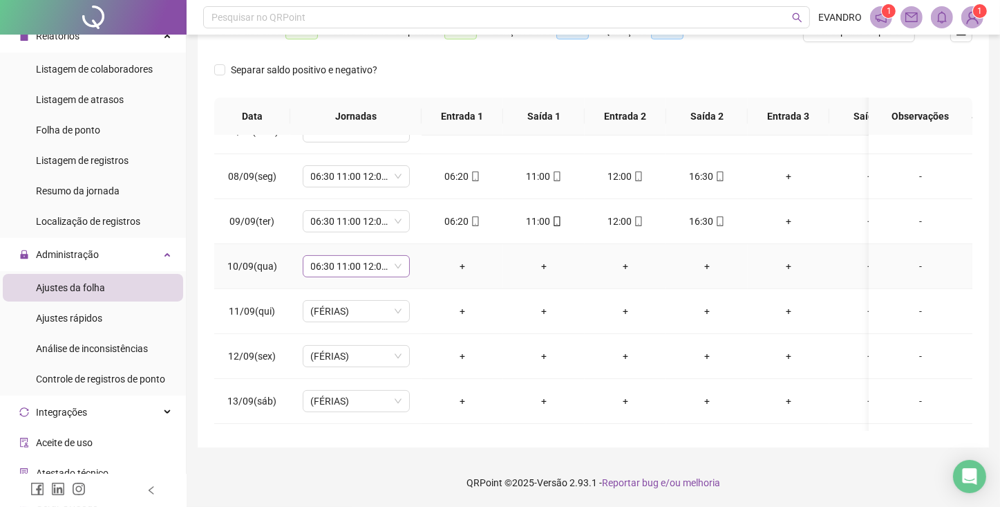
click at [396, 257] on span "06:30 11:00 12:00 16:30" at bounding box center [356, 266] width 91 height 21
type input "*****"
click at [388, 358] on div "Folga compensatória" at bounding box center [367, 361] width 91 height 15
click at [419, 229] on span "Sim" at bounding box center [421, 230] width 16 height 15
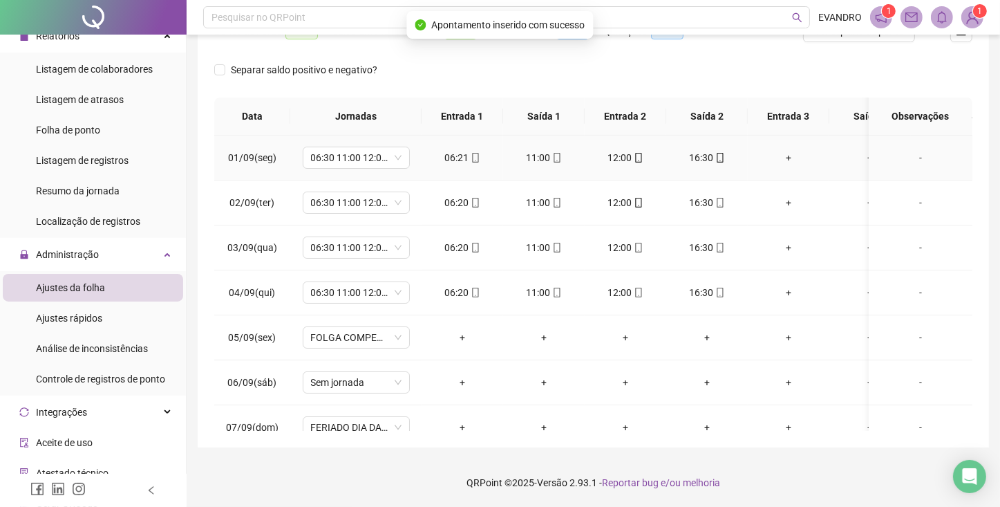
scroll to position [0, 0]
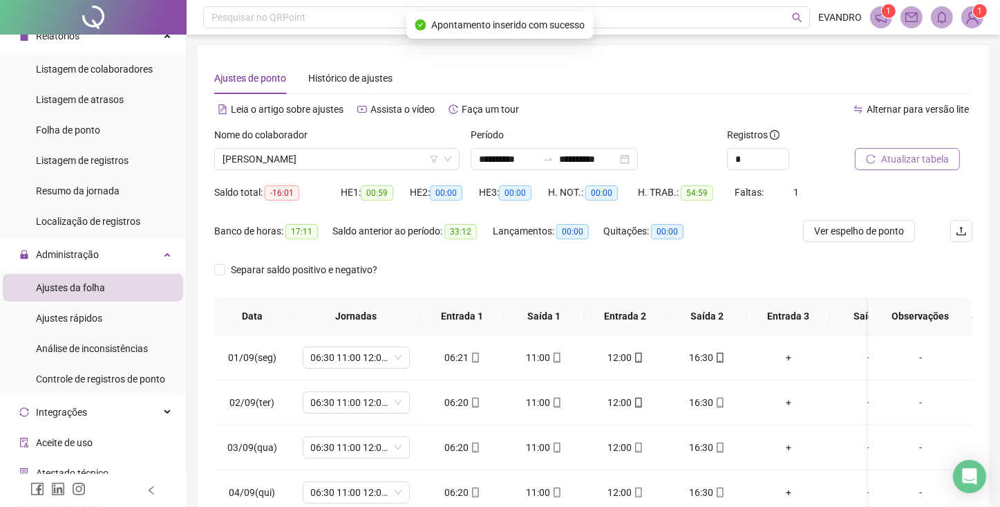
click at [887, 153] on span "Atualizar tabela" at bounding box center [915, 158] width 68 height 15
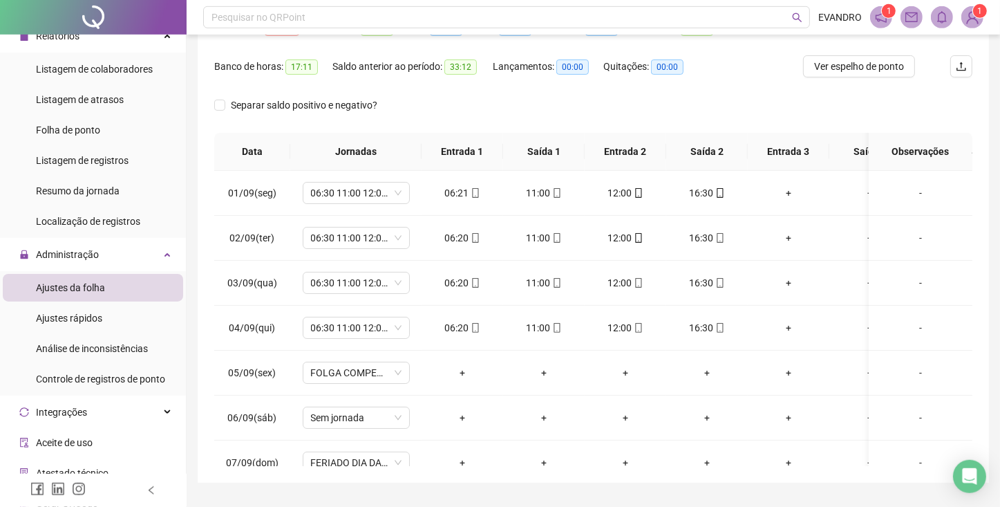
scroll to position [200, 0]
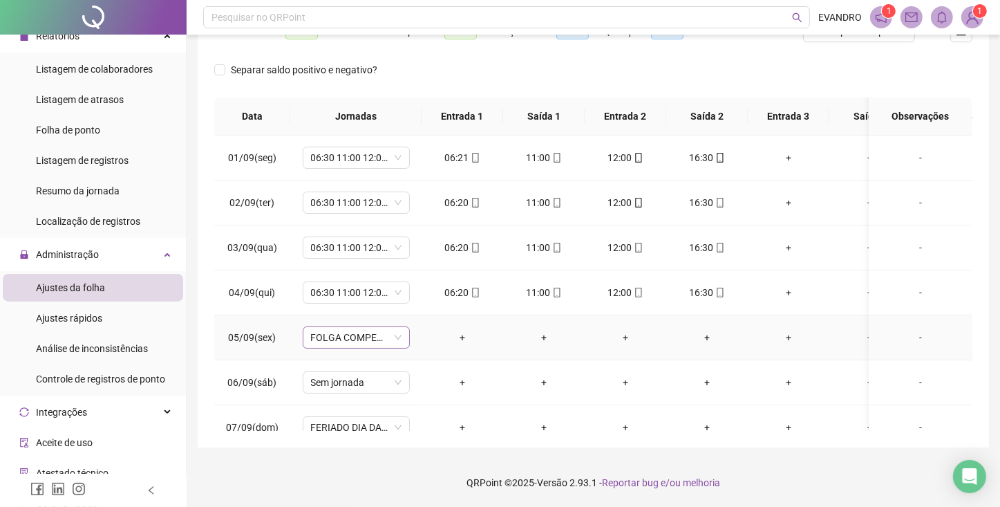
click at [355, 339] on span "FOLGA COMPENSATÓRIA" at bounding box center [356, 337] width 91 height 21
type input "*****"
click at [335, 262] on div "Folga" at bounding box center [367, 264] width 91 height 15
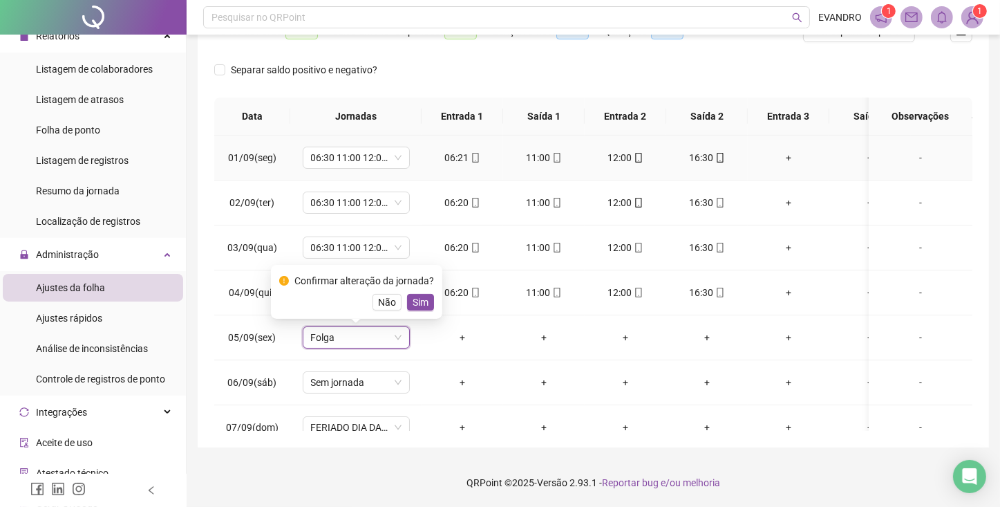
scroll to position [117, 0]
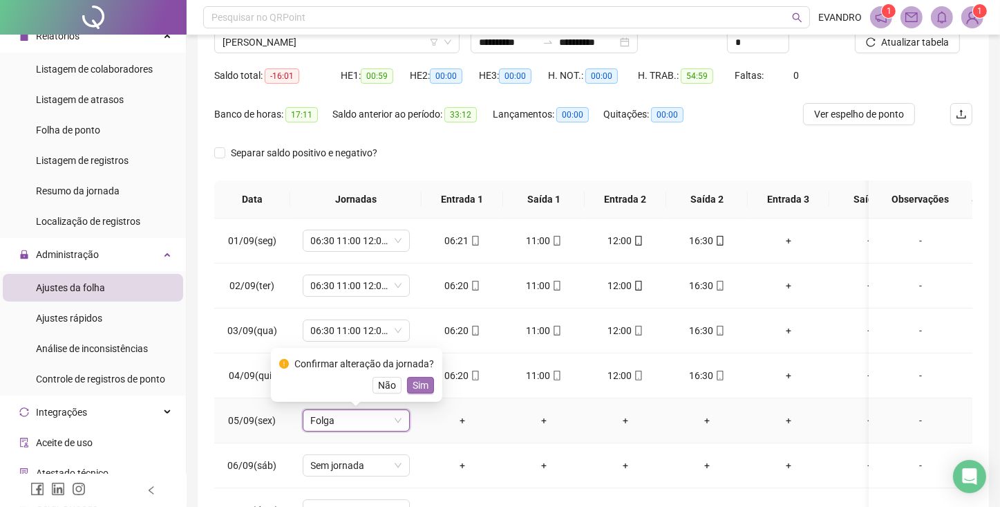
click at [415, 379] on span "Sim" at bounding box center [421, 384] width 16 height 15
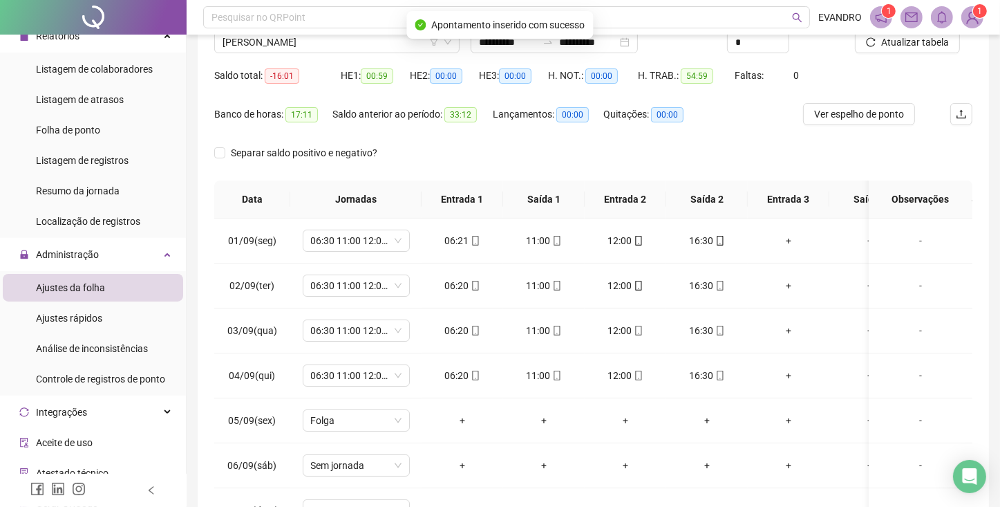
scroll to position [34, 0]
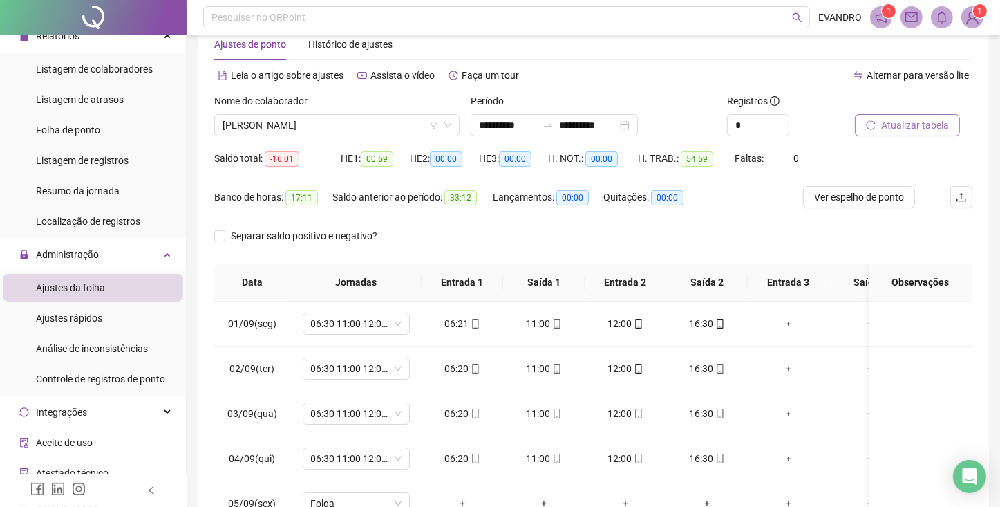
click at [899, 129] on span "Atualizar tabela" at bounding box center [915, 125] width 68 height 15
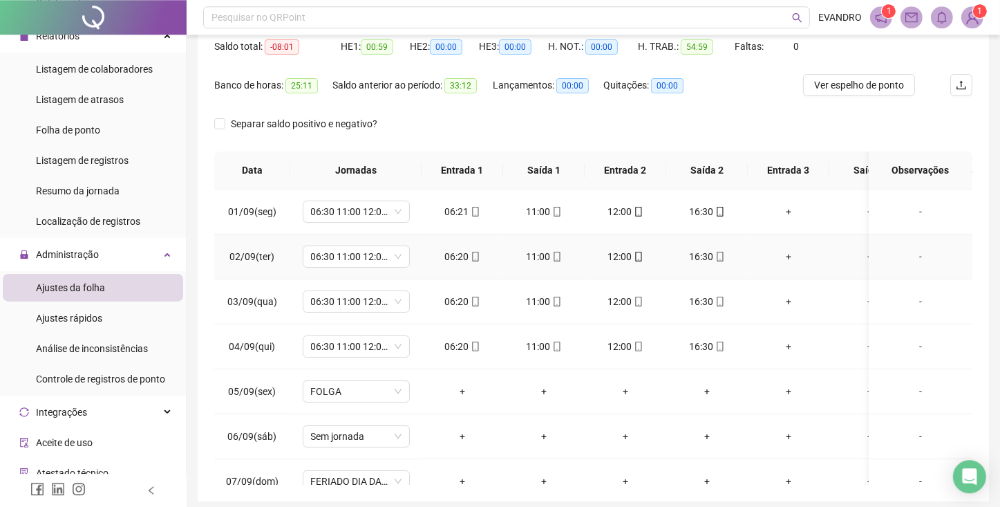
scroll to position [200, 0]
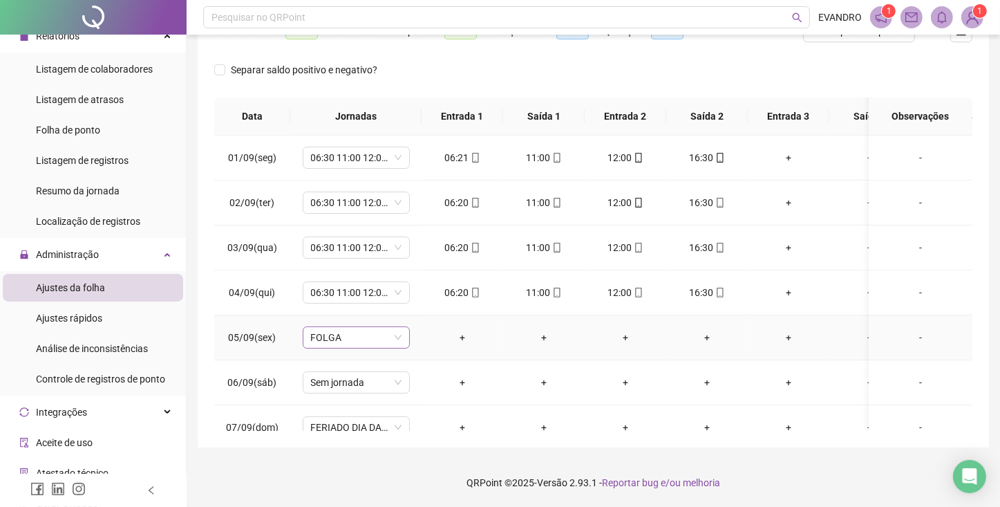
click at [398, 337] on span "FOLGA" at bounding box center [356, 337] width 91 height 21
type input "*****"
click at [362, 305] on div "Folga compensatória" at bounding box center [367, 309] width 91 height 15
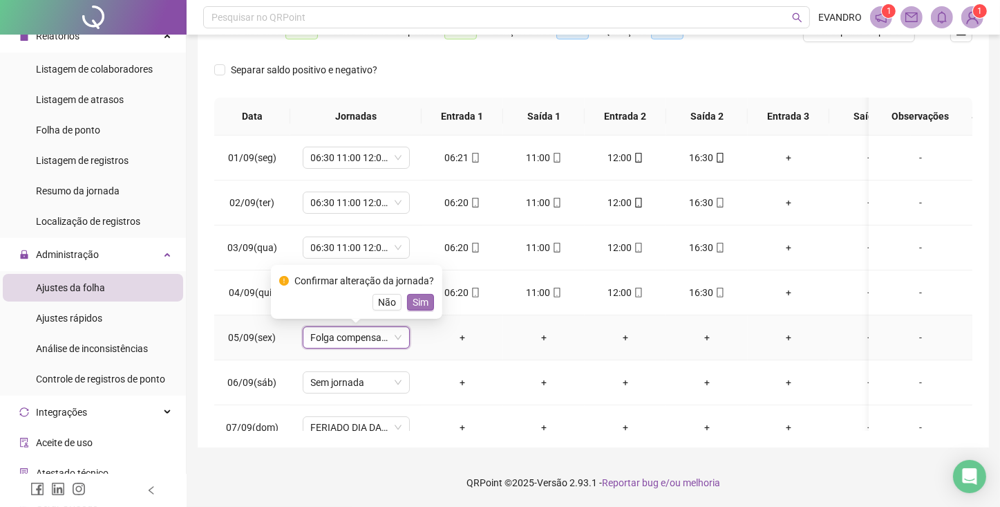
click at [414, 299] on span "Sim" at bounding box center [421, 301] width 16 height 15
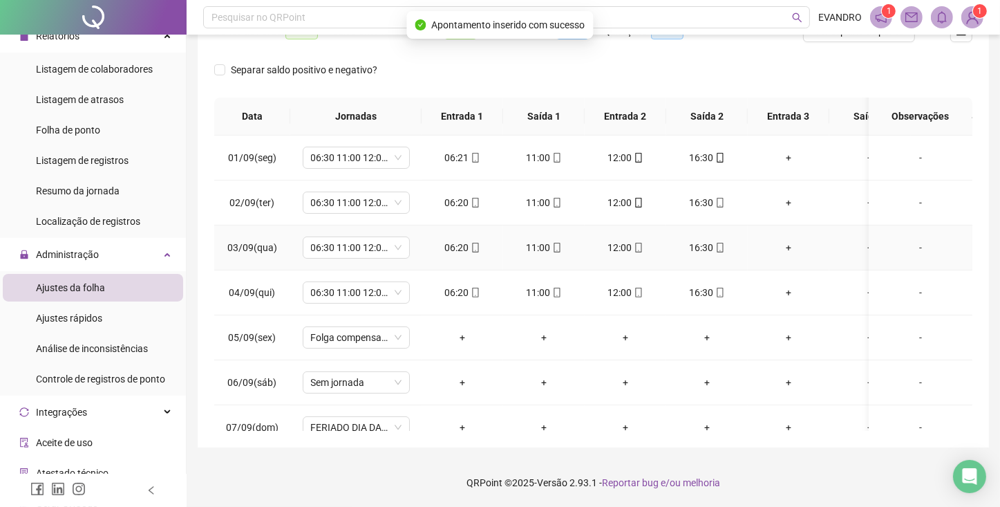
scroll to position [0, 0]
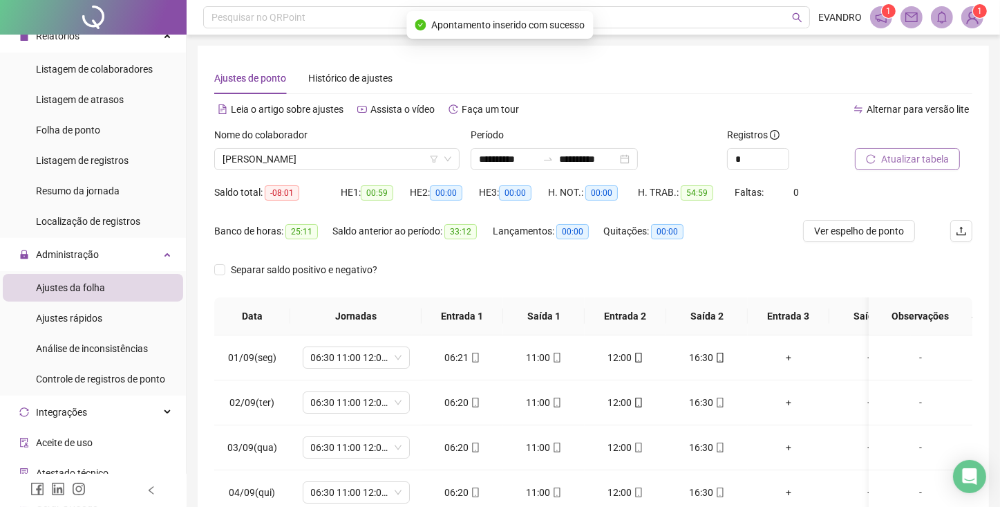
click at [905, 164] on span "Atualizar tabela" at bounding box center [915, 158] width 68 height 15
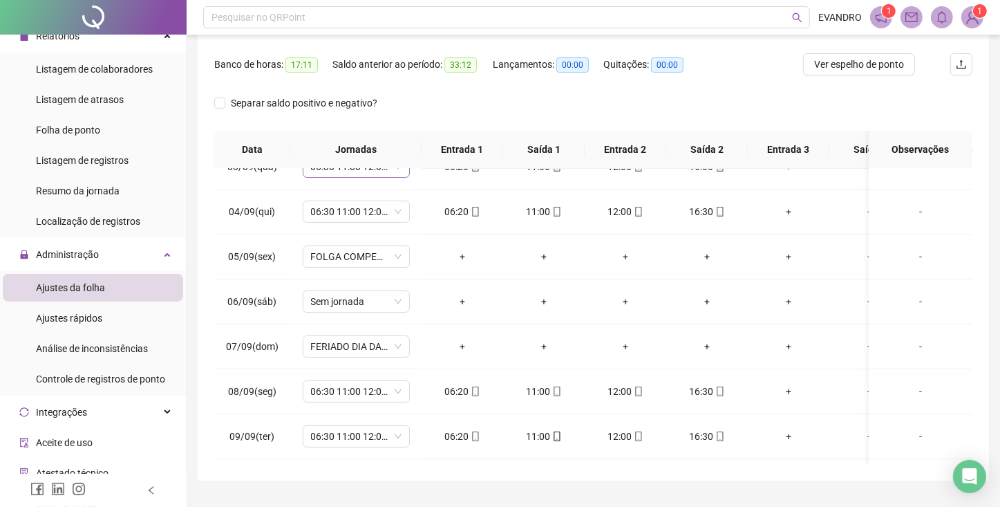
scroll to position [148, 0]
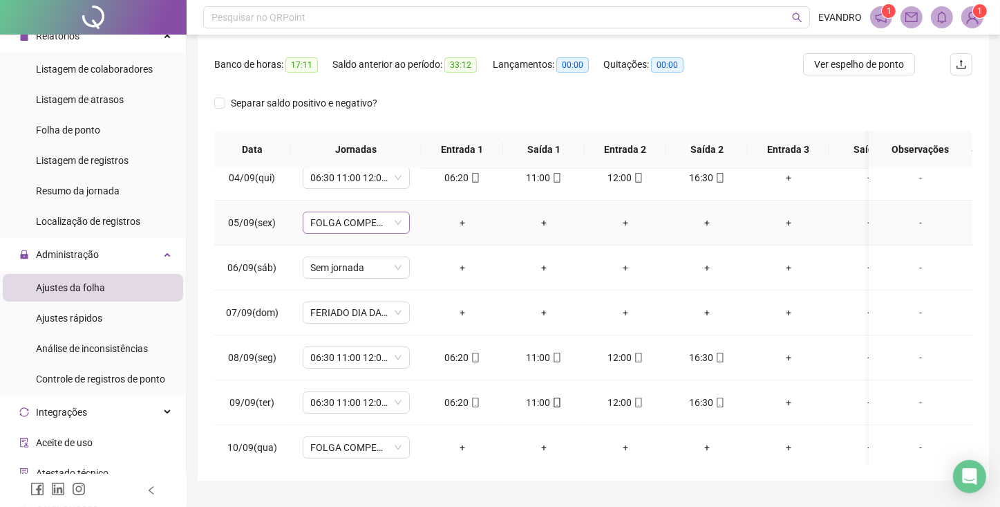
click at [388, 227] on span "FOLGA COMPENSATÓRIA" at bounding box center [356, 222] width 91 height 21
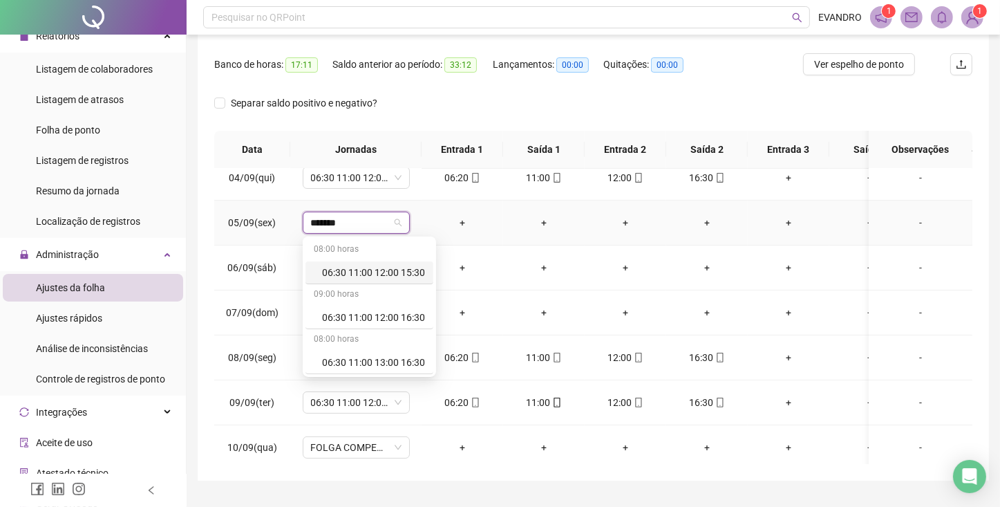
type input "********"
click at [351, 314] on div "06:30 11:00 12:00 16:30" at bounding box center [373, 317] width 103 height 15
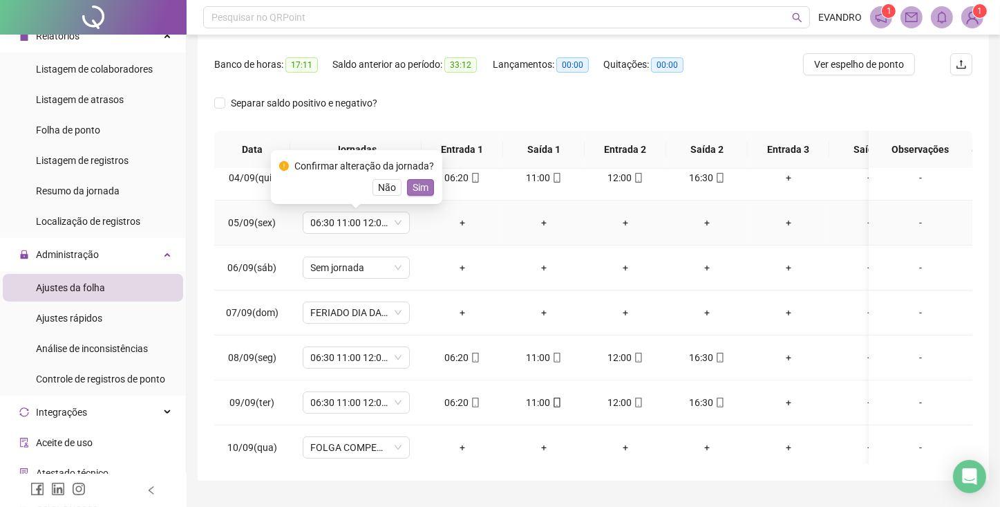
click at [408, 187] on button "Sim" at bounding box center [420, 187] width 27 height 17
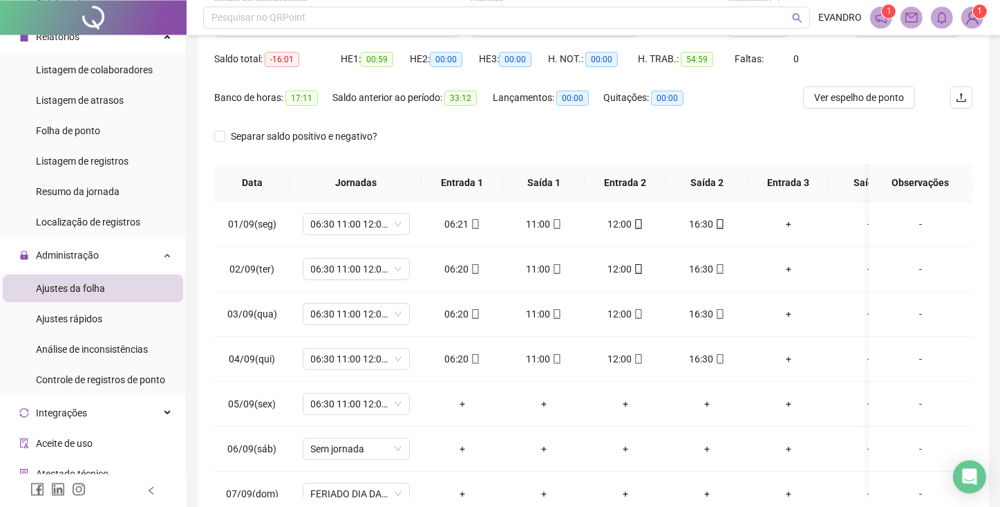
scroll to position [167, 0]
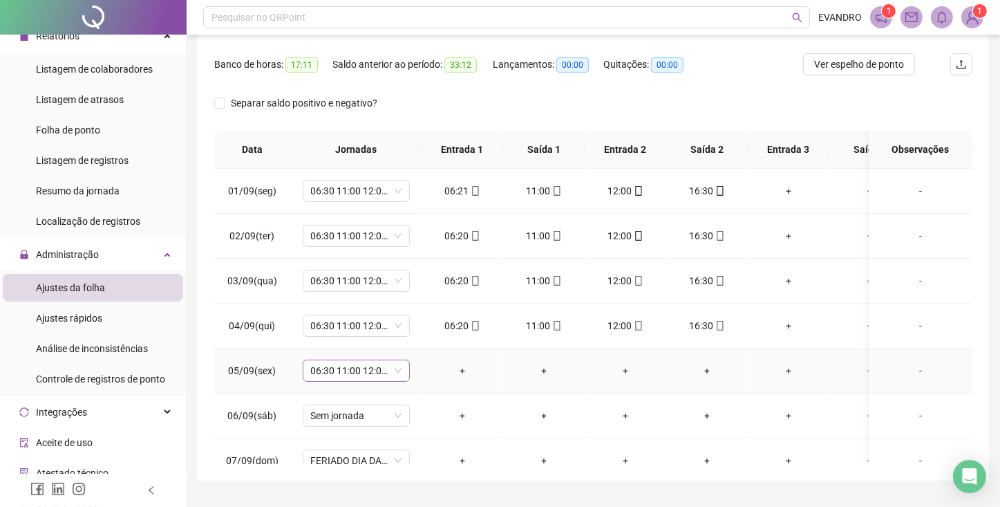
click at [401, 366] on span "06:30 11:00 12:00 16:30" at bounding box center [356, 370] width 91 height 21
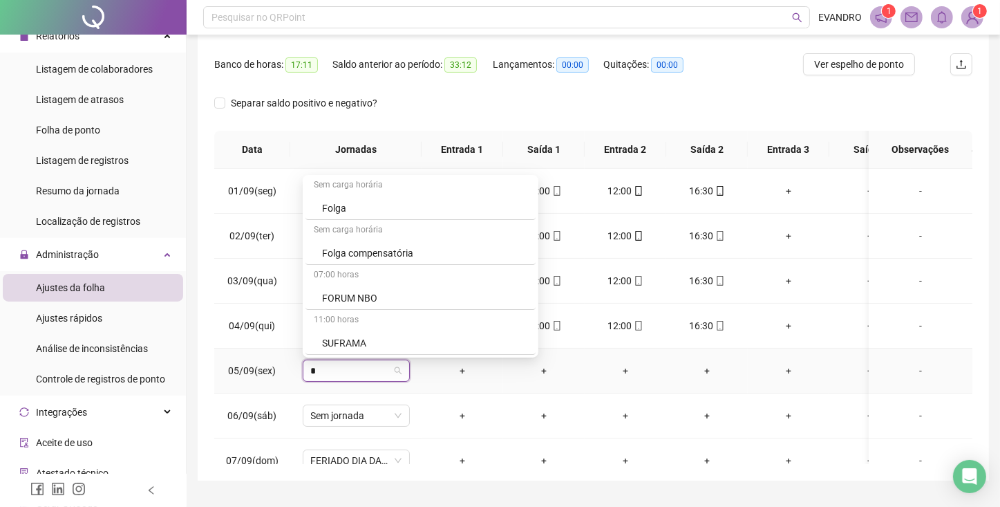
scroll to position [0, 0]
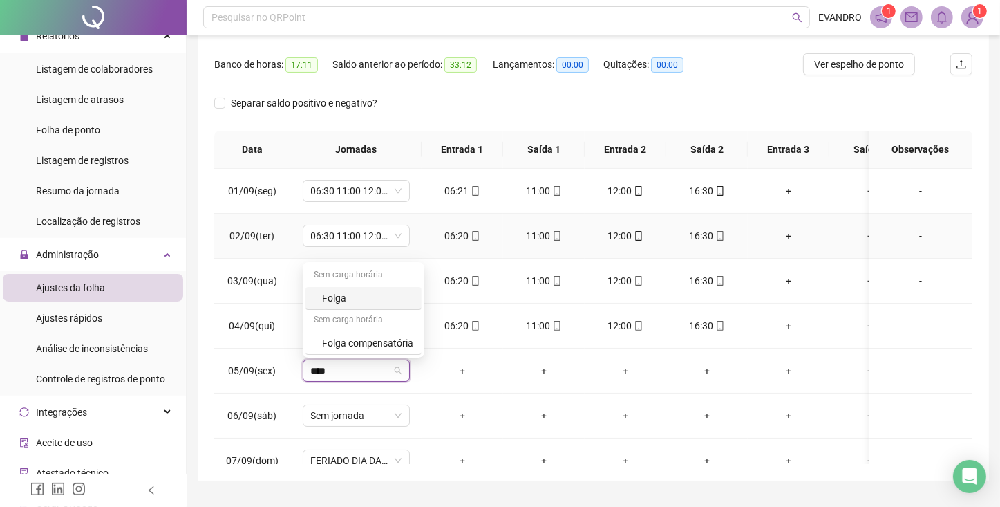
type input "*****"
click at [355, 339] on div "Folga compensatória" at bounding box center [367, 342] width 91 height 15
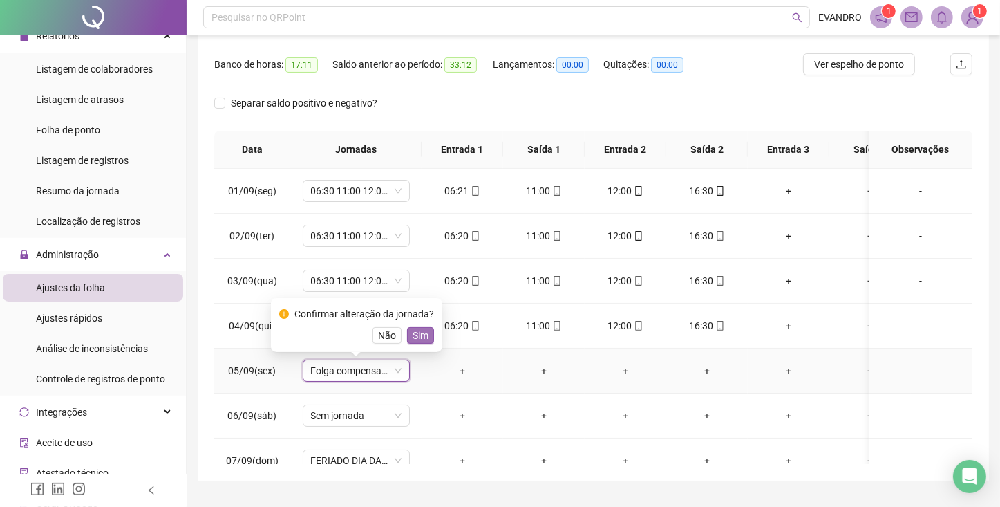
click at [414, 335] on span "Sim" at bounding box center [421, 335] width 16 height 15
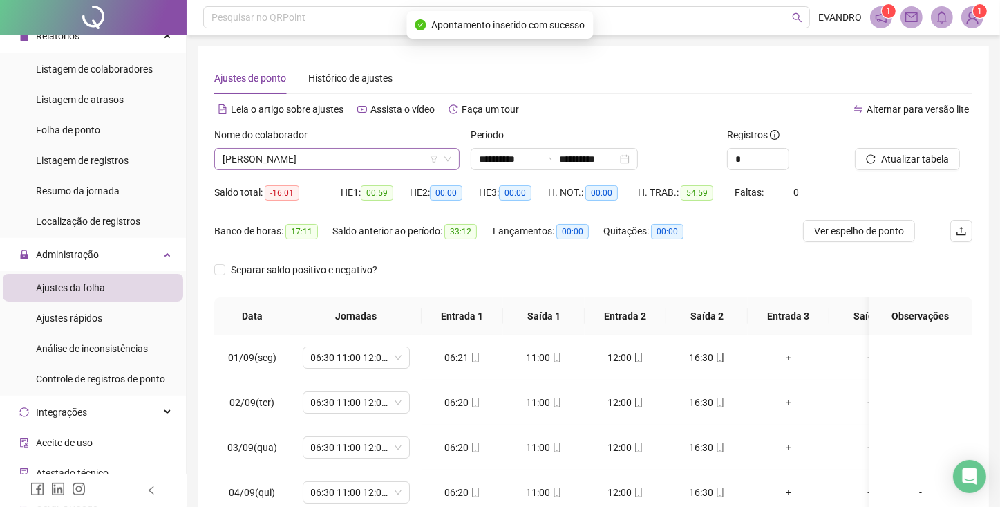
click at [350, 151] on span "[PERSON_NAME]" at bounding box center [337, 159] width 229 height 21
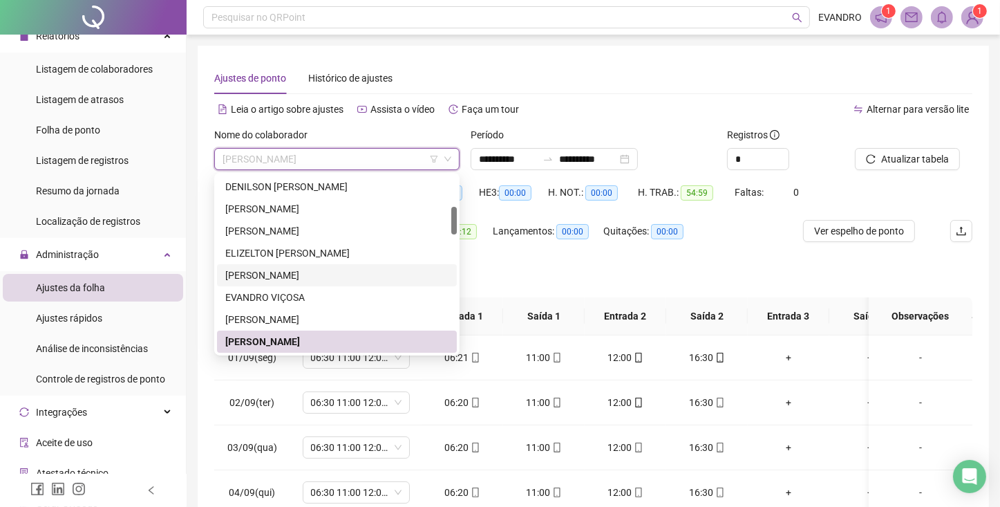
scroll to position [282, 0]
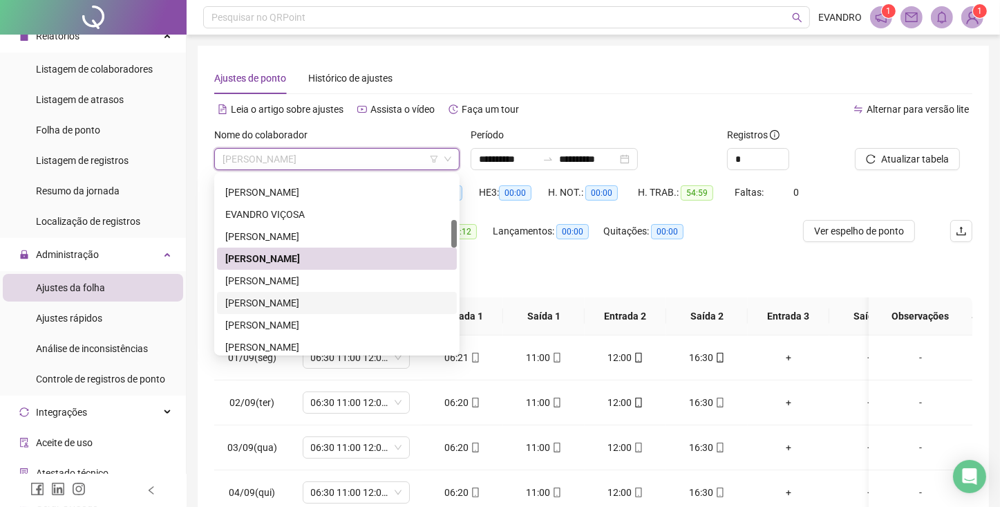
click at [335, 302] on div "[PERSON_NAME]" at bounding box center [336, 302] width 223 height 15
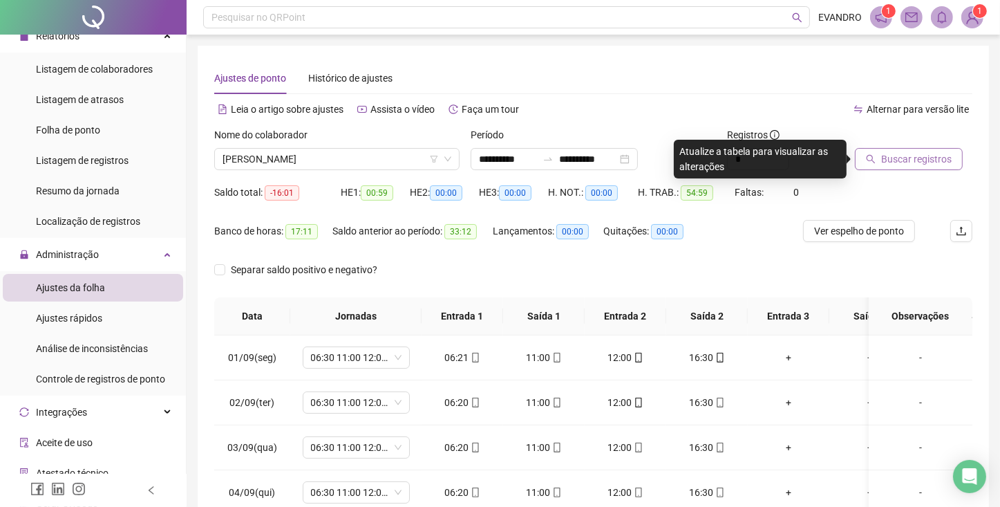
click at [912, 163] on span "Buscar registros" at bounding box center [916, 158] width 71 height 15
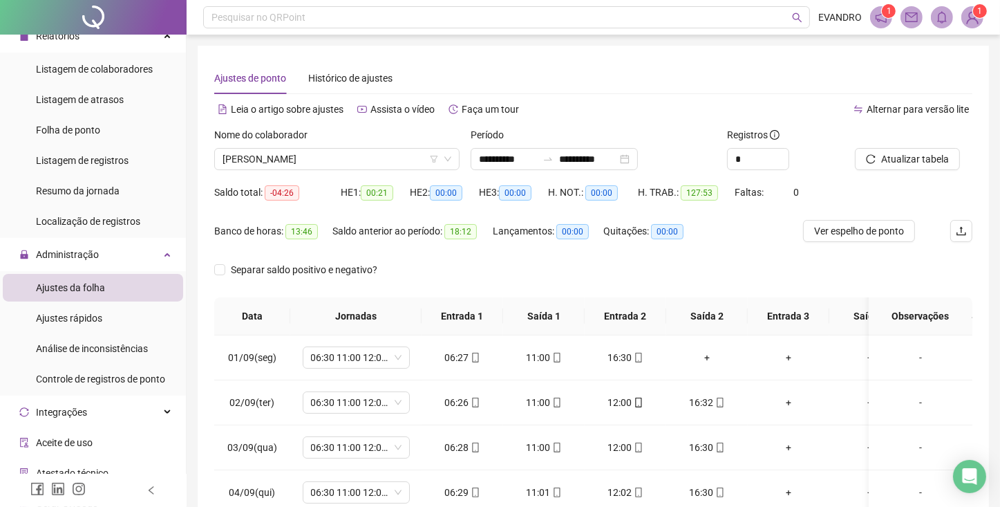
scroll to position [200, 0]
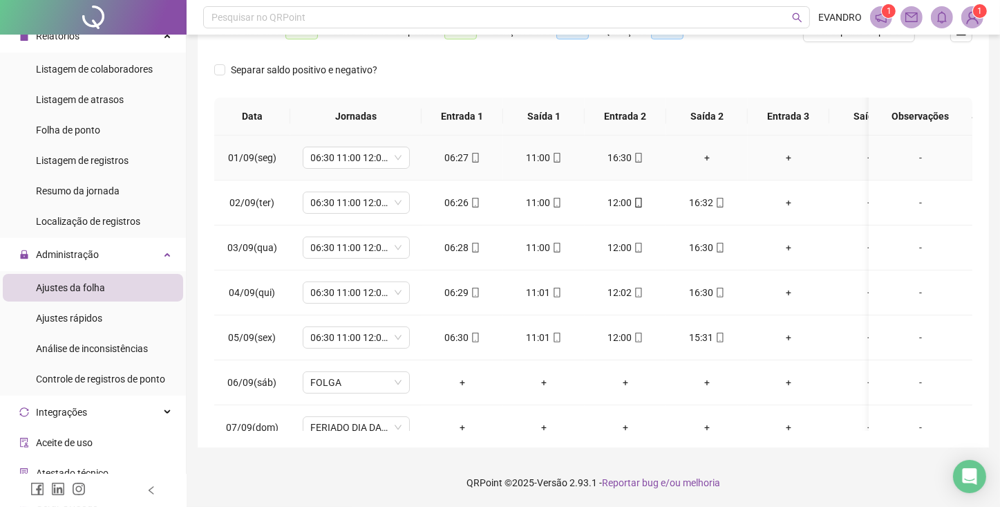
click at [706, 156] on div "+" at bounding box center [706, 157] width 59 height 15
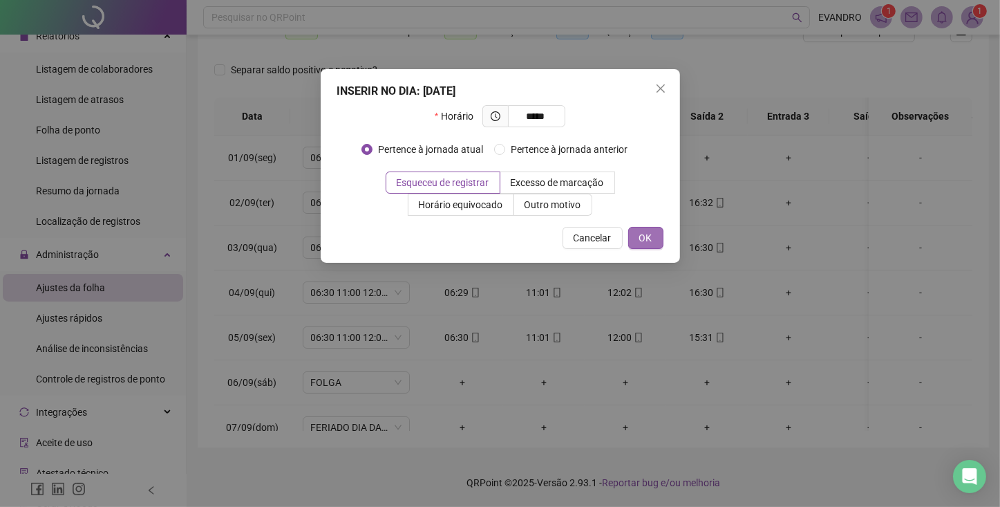
type input "*****"
click at [637, 234] on button "OK" at bounding box center [645, 238] width 35 height 22
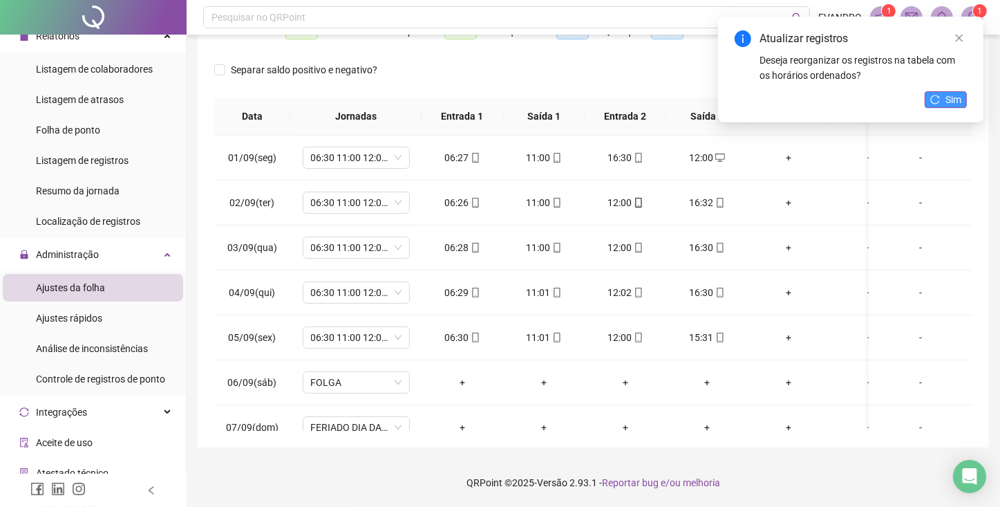
click at [941, 95] on button "Sim" at bounding box center [946, 99] width 42 height 17
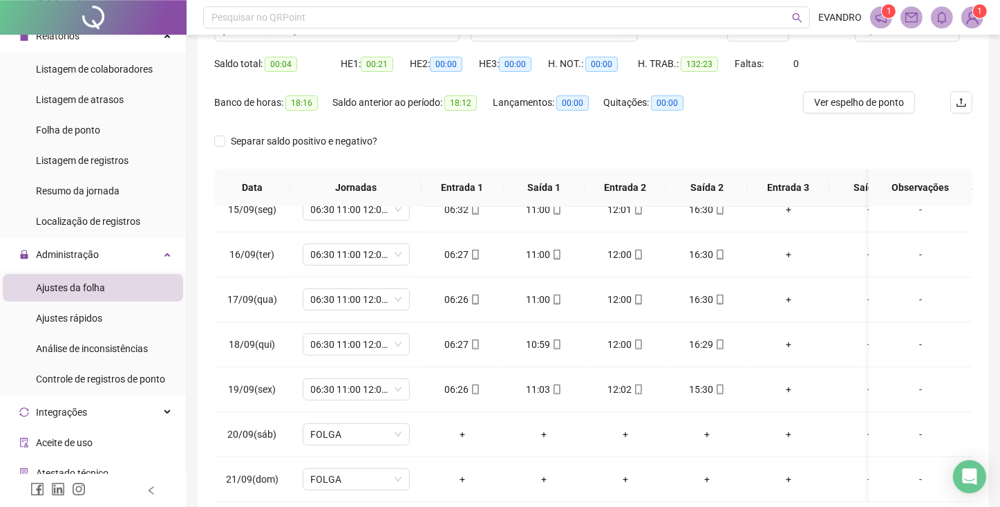
scroll to position [0, 0]
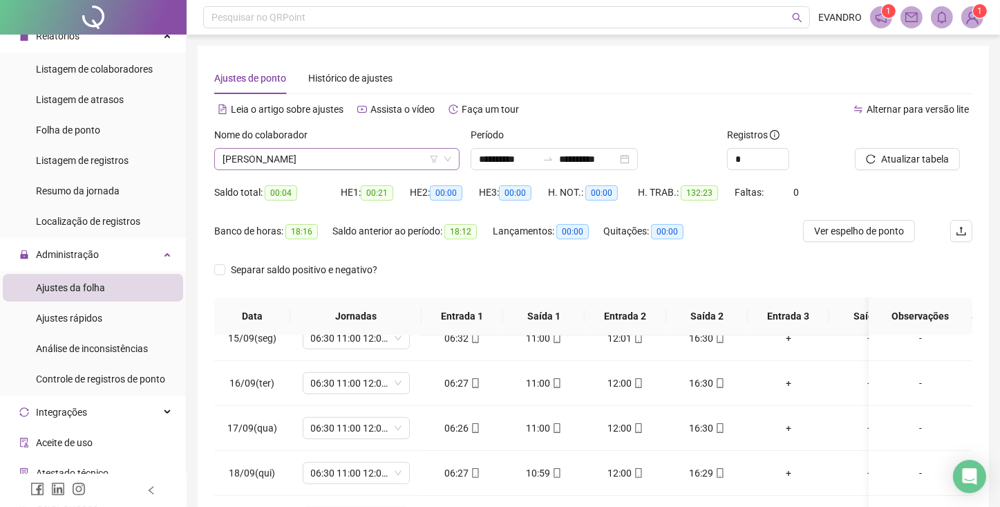
click at [397, 161] on span "[PERSON_NAME]" at bounding box center [337, 159] width 229 height 21
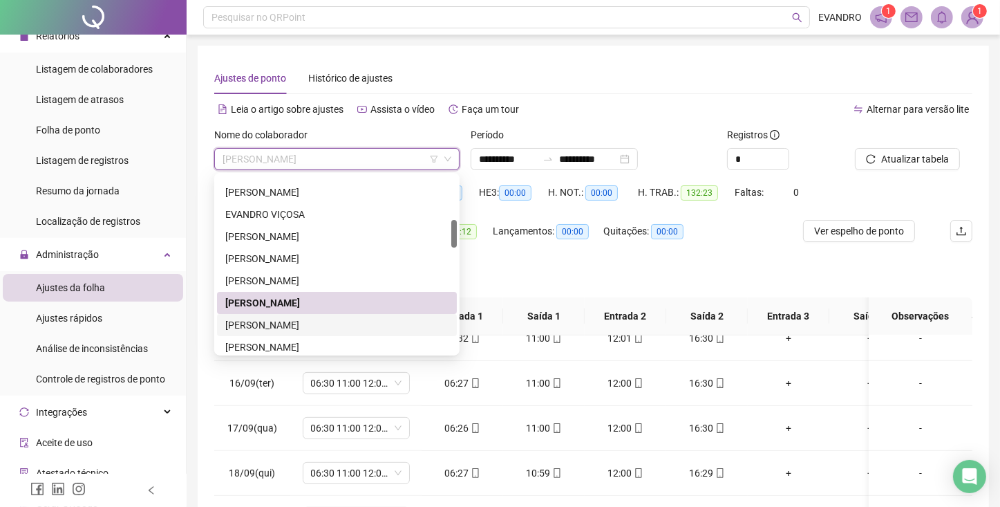
click at [346, 318] on div "[PERSON_NAME]" at bounding box center [336, 324] width 223 height 15
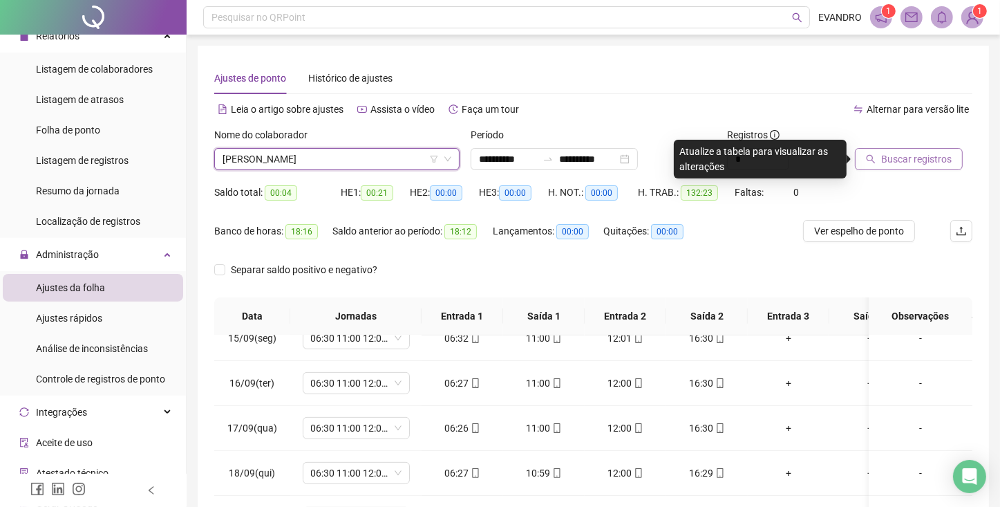
click at [877, 161] on button "Buscar registros" at bounding box center [909, 159] width 108 height 22
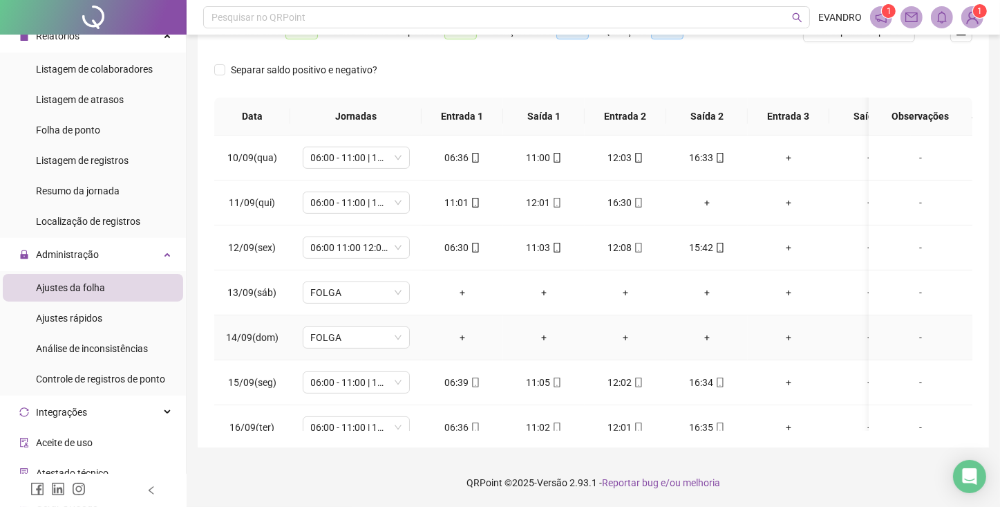
scroll to position [205, 0]
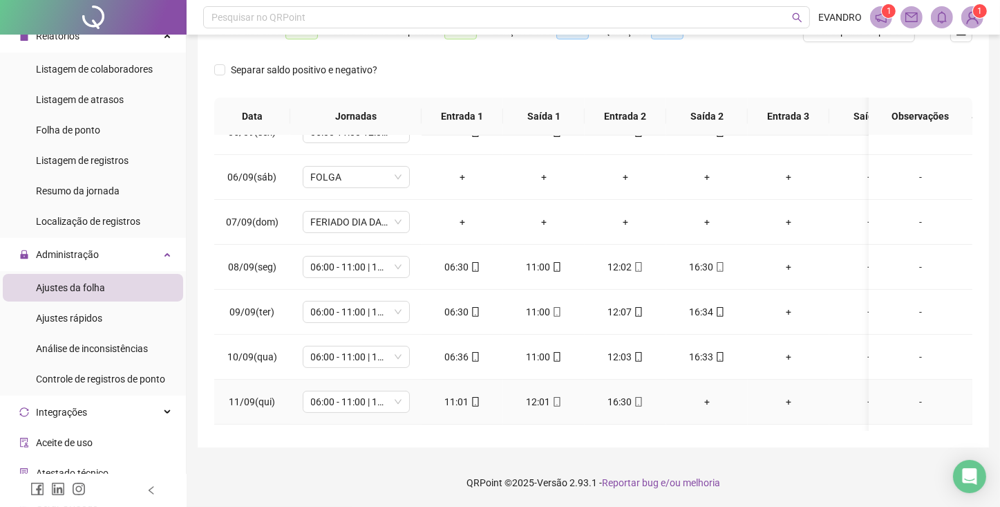
click at [711, 402] on div "+" at bounding box center [706, 401] width 59 height 15
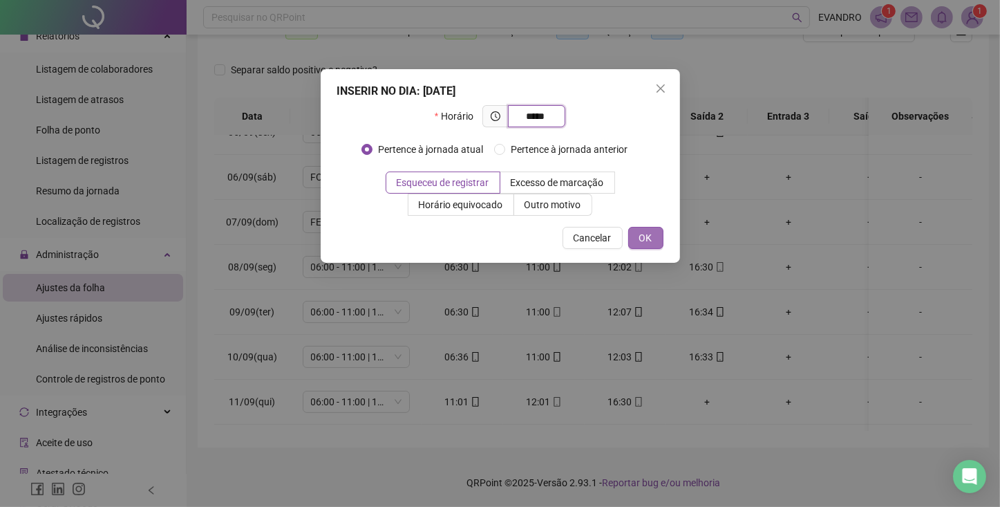
type input "*****"
click at [643, 227] on button "OK" at bounding box center [645, 238] width 35 height 22
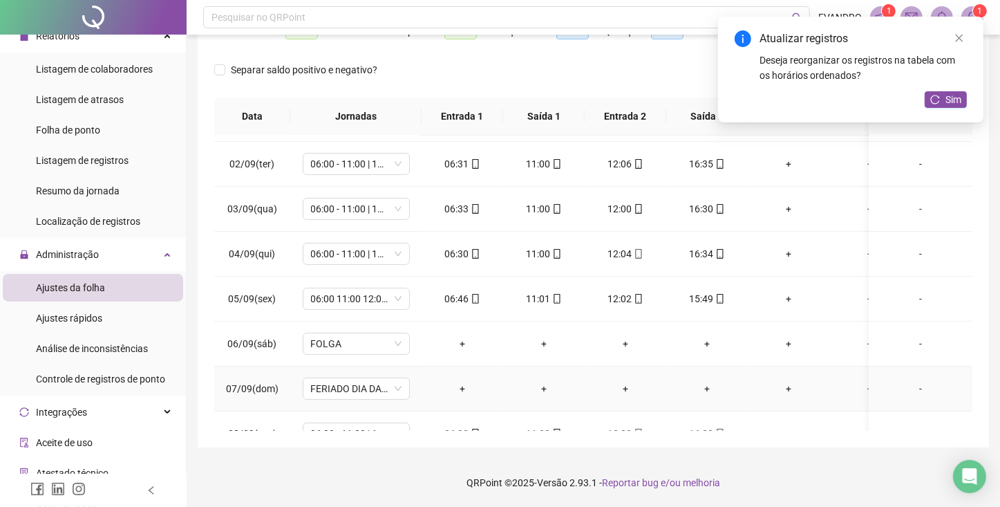
scroll to position [0, 0]
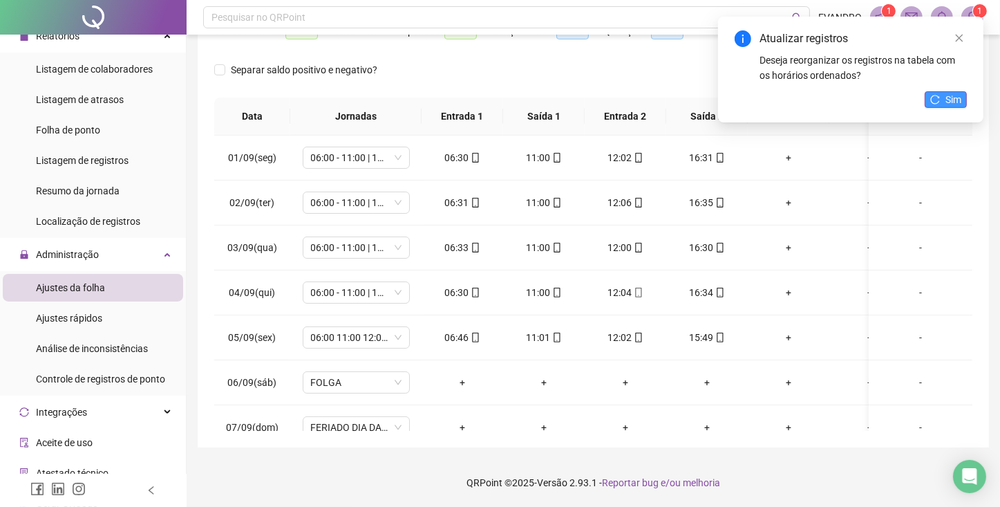
click at [937, 107] on button "Sim" at bounding box center [946, 99] width 42 height 17
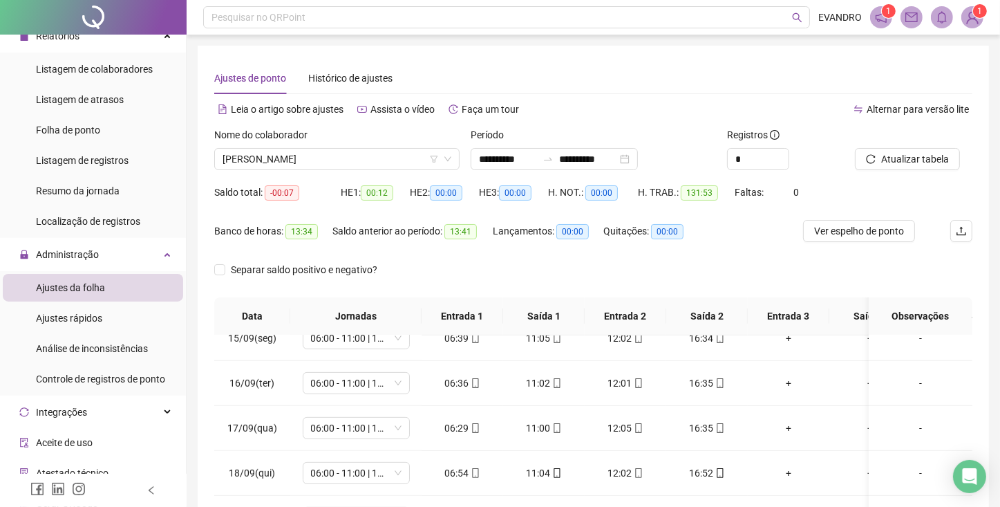
click at [363, 137] on div "Nome do colaborador" at bounding box center [336, 137] width 245 height 21
click at [363, 151] on span "[PERSON_NAME]" at bounding box center [337, 159] width 229 height 21
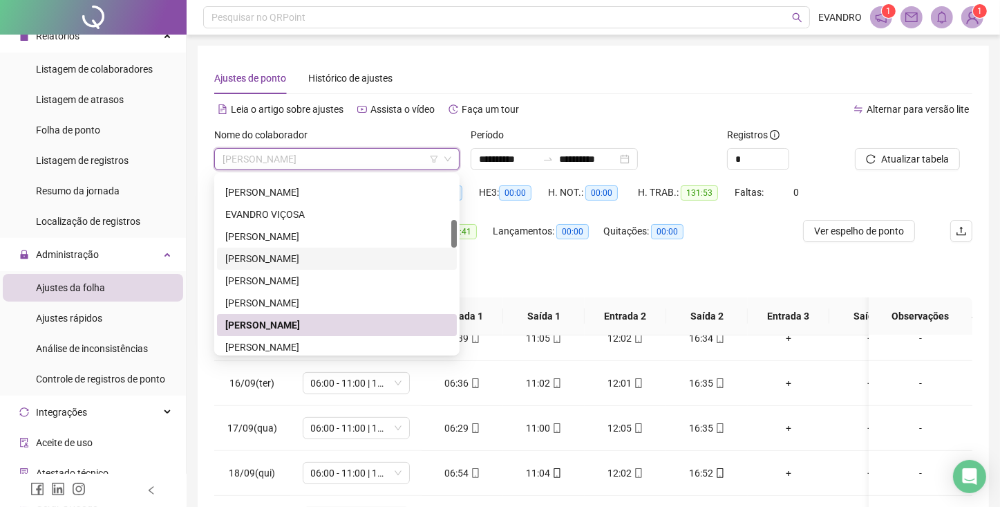
scroll to position [365, 0]
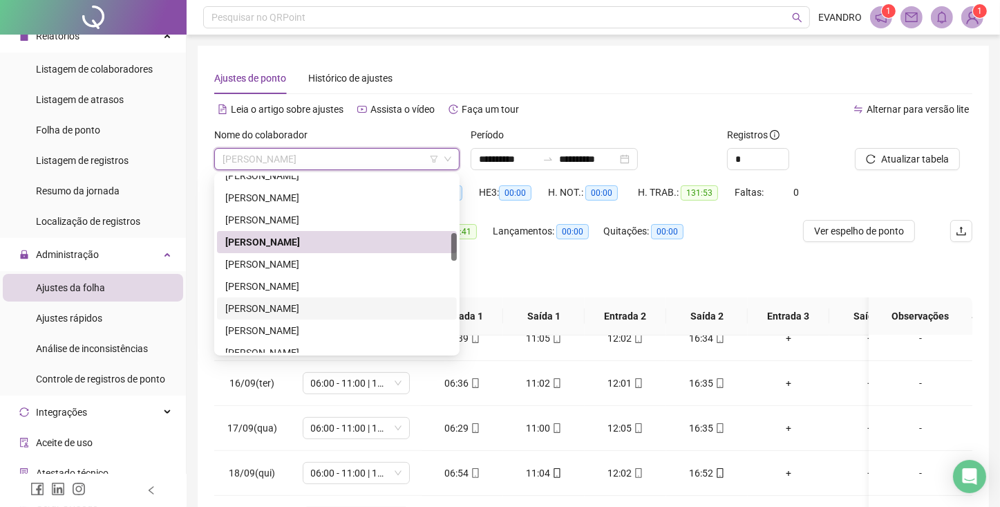
click at [281, 312] on div "[PERSON_NAME]" at bounding box center [336, 308] width 223 height 15
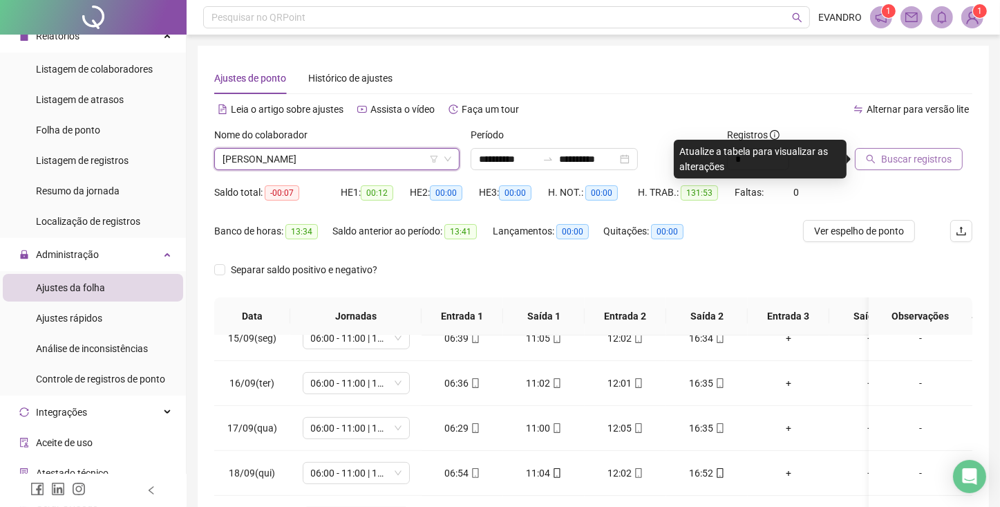
click at [873, 154] on icon "search" at bounding box center [871, 159] width 10 height 10
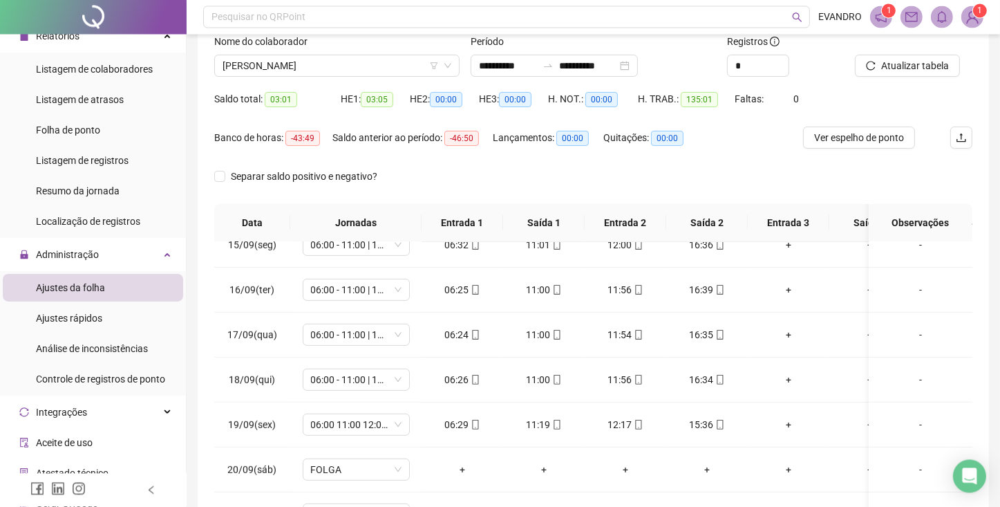
scroll to position [0, 0]
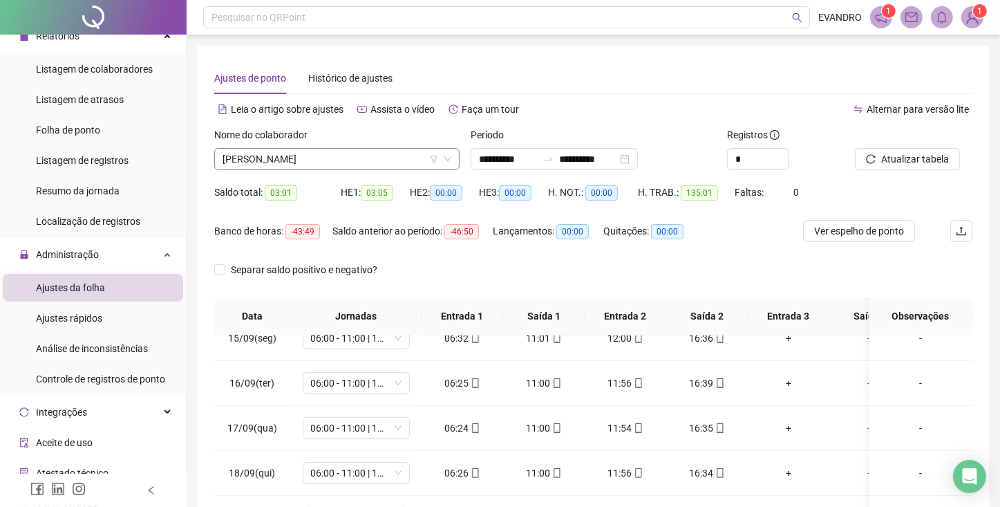
click at [379, 160] on span "[PERSON_NAME]" at bounding box center [337, 159] width 229 height 21
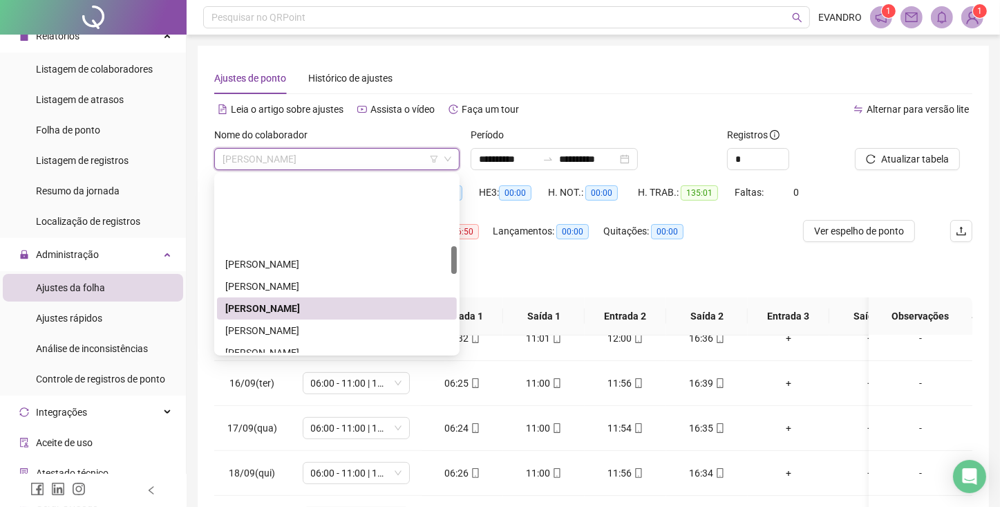
scroll to position [448, 0]
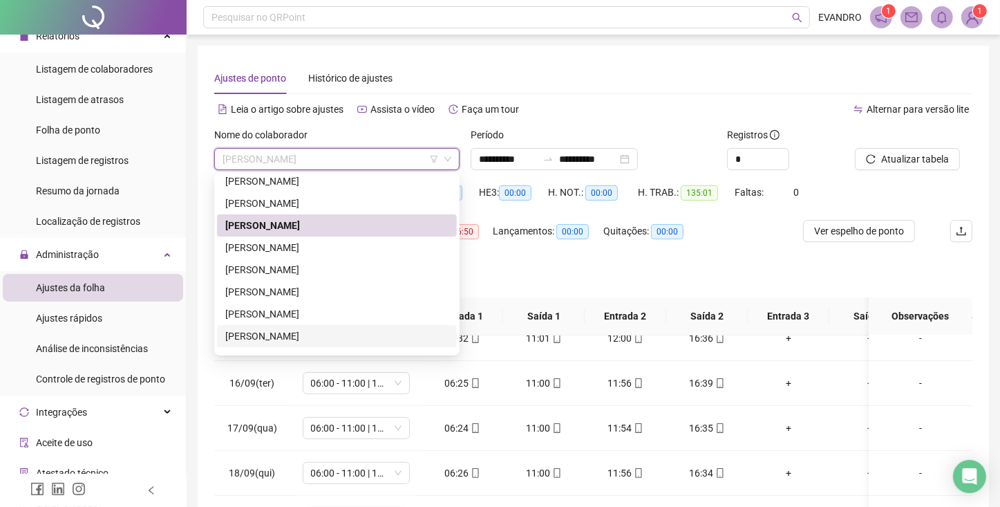
click at [265, 337] on div "[PERSON_NAME]" at bounding box center [336, 335] width 223 height 15
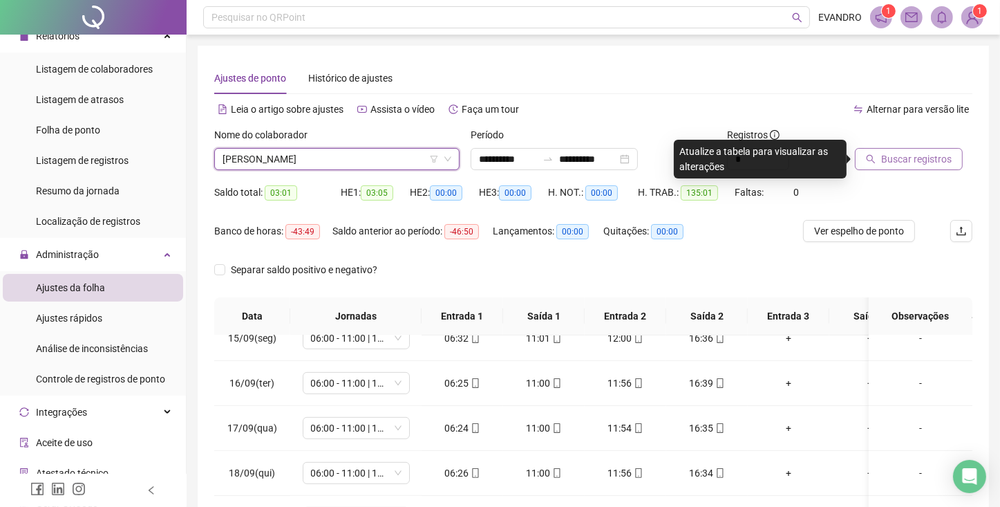
click at [877, 158] on button "Buscar registros" at bounding box center [909, 159] width 108 height 22
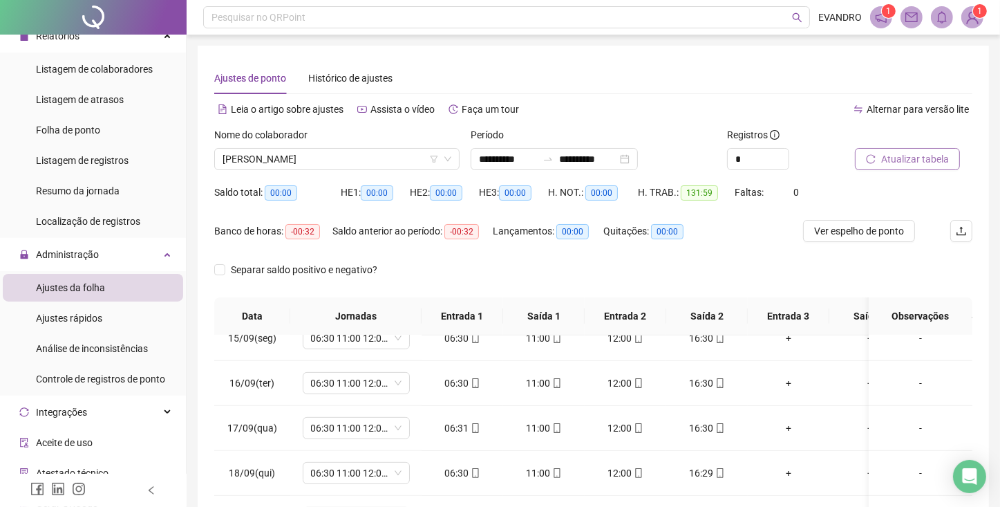
click at [908, 154] on span "Atualizar tabela" at bounding box center [915, 158] width 68 height 15
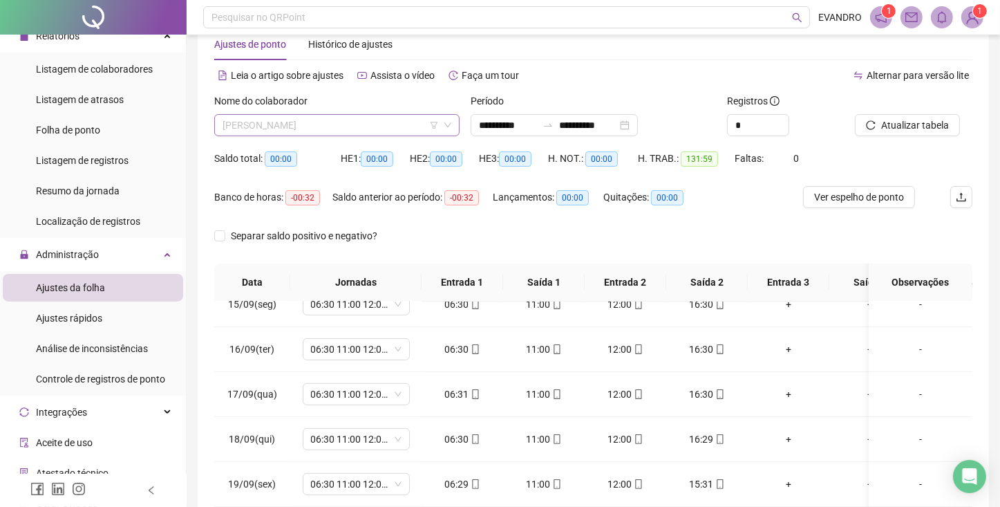
click at [317, 127] on span "[PERSON_NAME]" at bounding box center [337, 125] width 229 height 21
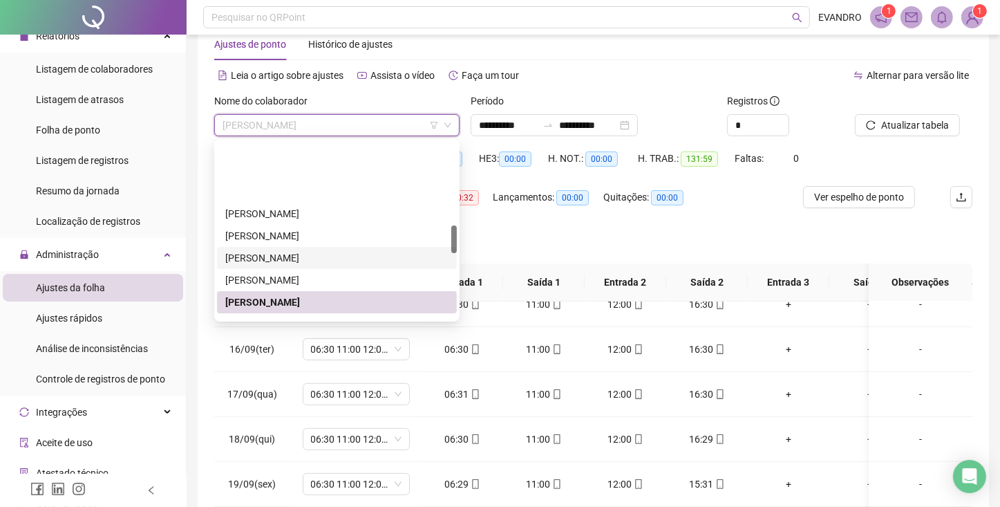
scroll to position [531, 0]
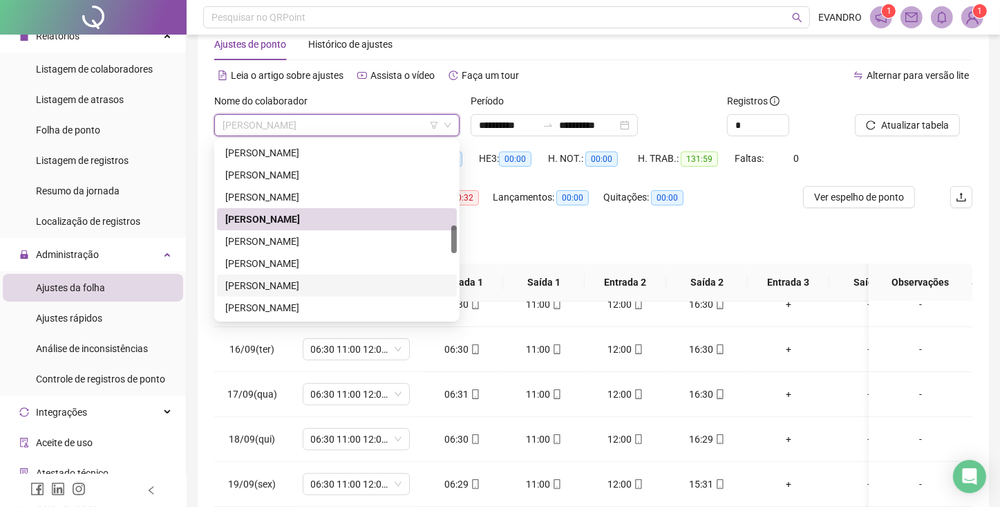
click at [304, 279] on div "[PERSON_NAME]" at bounding box center [336, 285] width 223 height 15
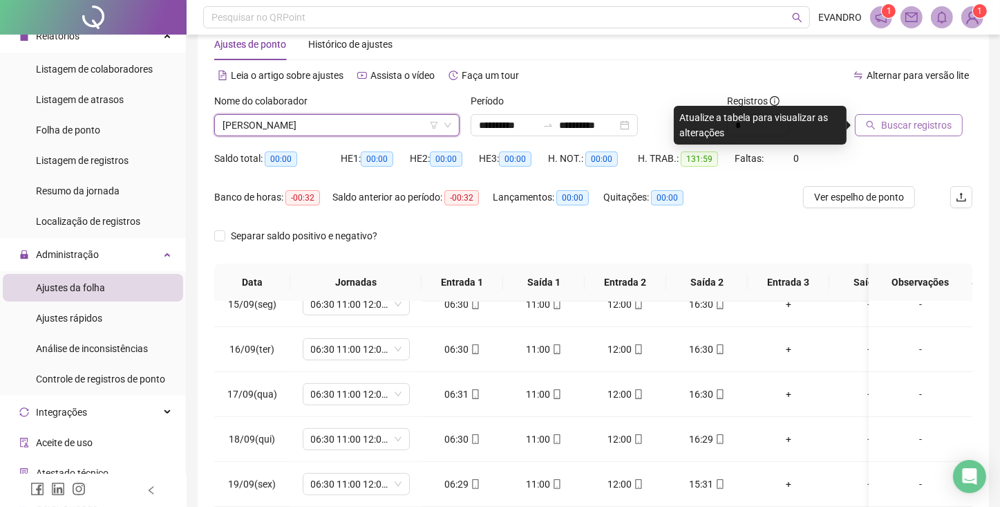
click at [879, 130] on button "Buscar registros" at bounding box center [909, 125] width 108 height 22
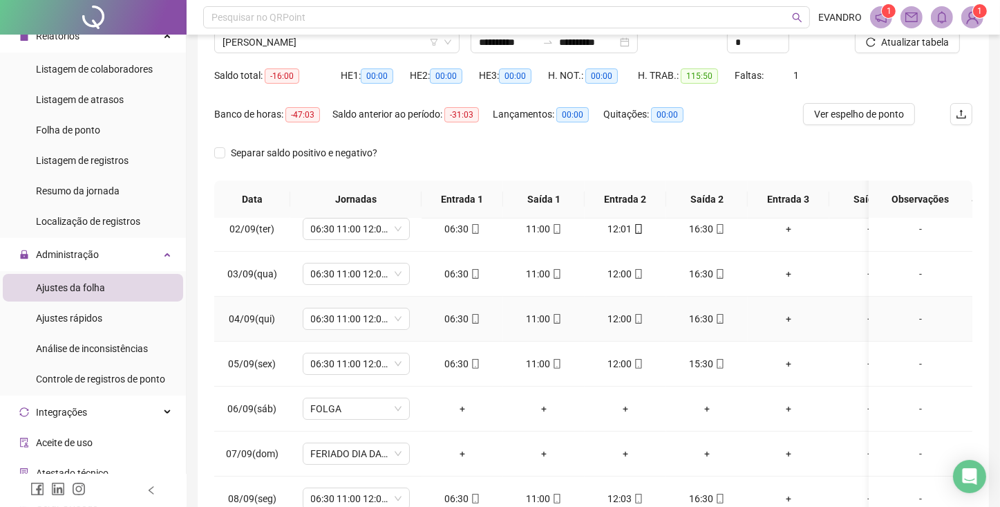
scroll to position [0, 0]
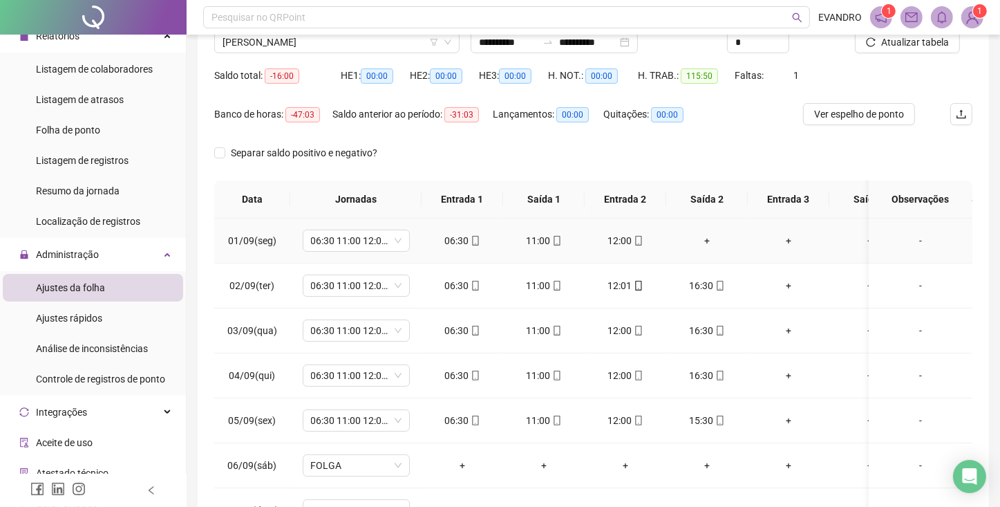
click at [708, 239] on div "+" at bounding box center [706, 240] width 59 height 15
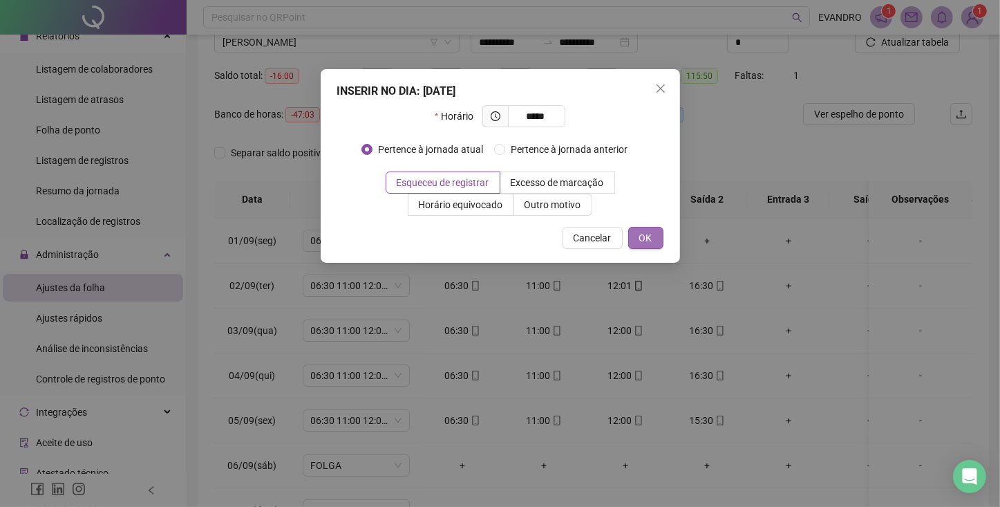
type input "*****"
click at [641, 237] on span "OK" at bounding box center [645, 237] width 13 height 15
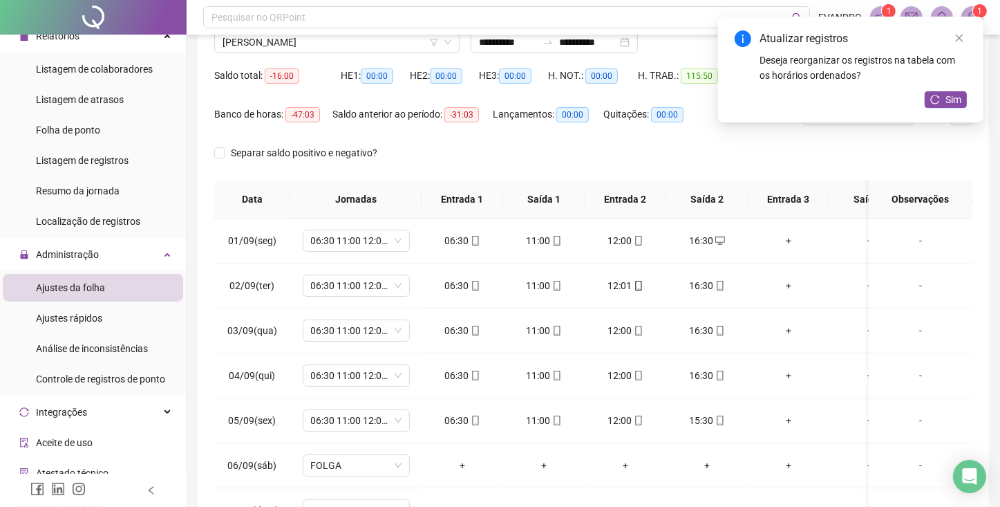
click at [943, 109] on div "Atualizar registros Deseja reorganizar os registros na tabela com os horários o…" at bounding box center [850, 70] width 265 height 106
click at [941, 100] on button "Sim" at bounding box center [946, 99] width 42 height 17
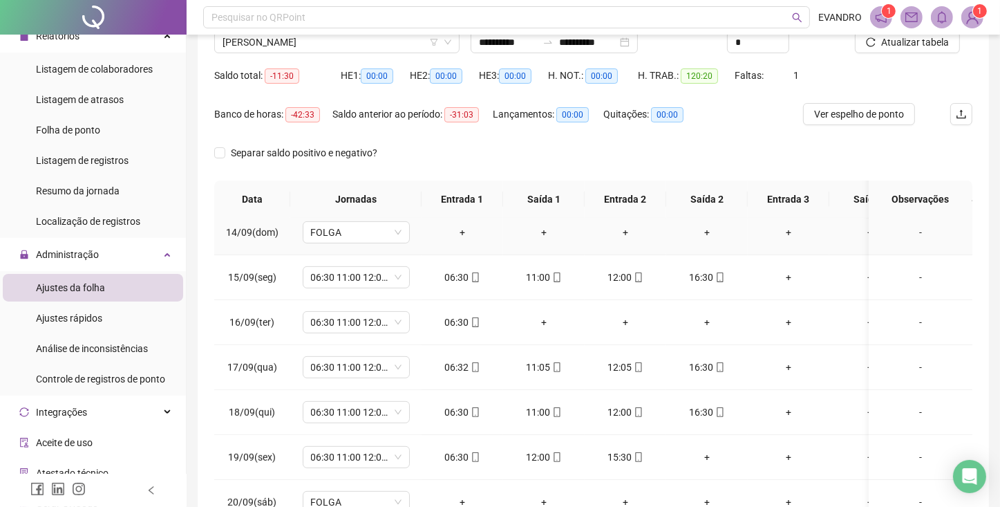
scroll to position [650, 0]
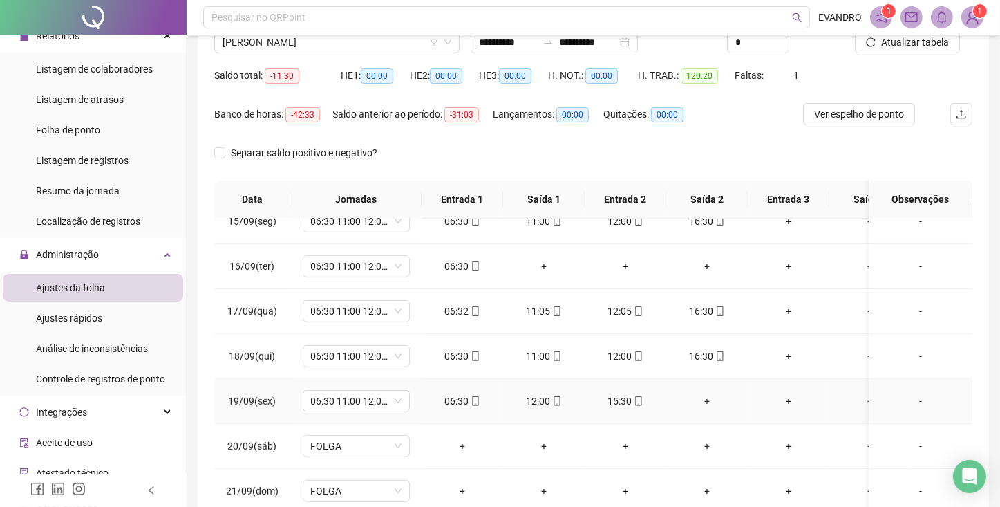
click at [707, 397] on div "+" at bounding box center [706, 400] width 59 height 15
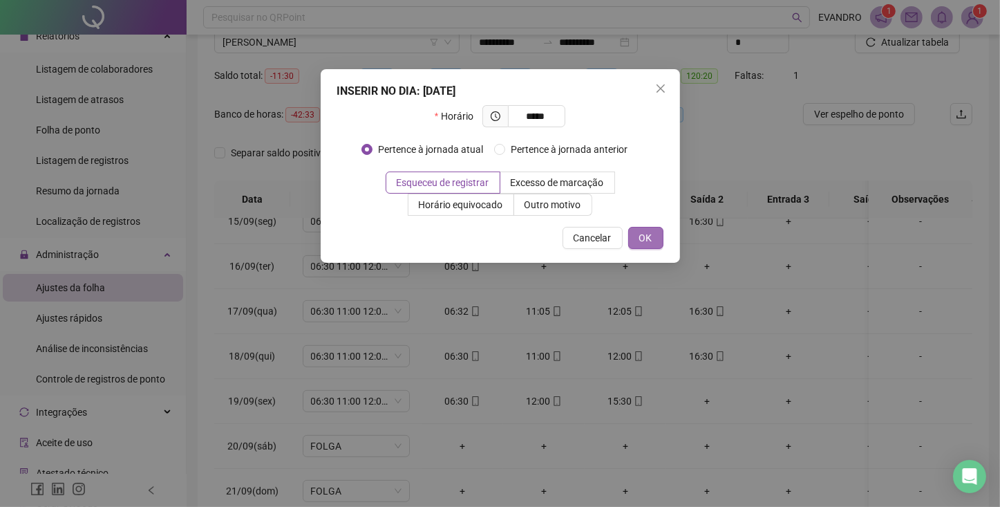
type input "*****"
click at [657, 244] on button "OK" at bounding box center [645, 238] width 35 height 22
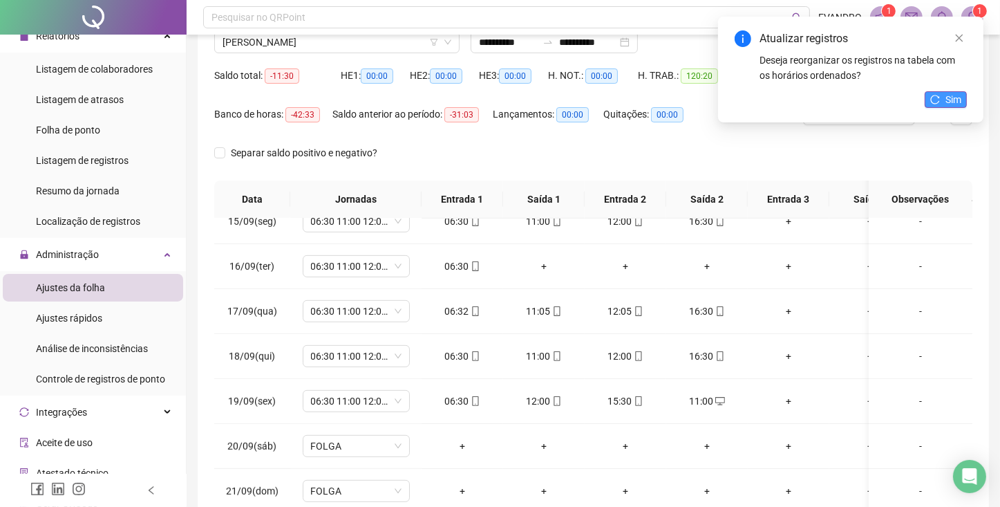
click at [937, 93] on button "Sim" at bounding box center [946, 99] width 42 height 17
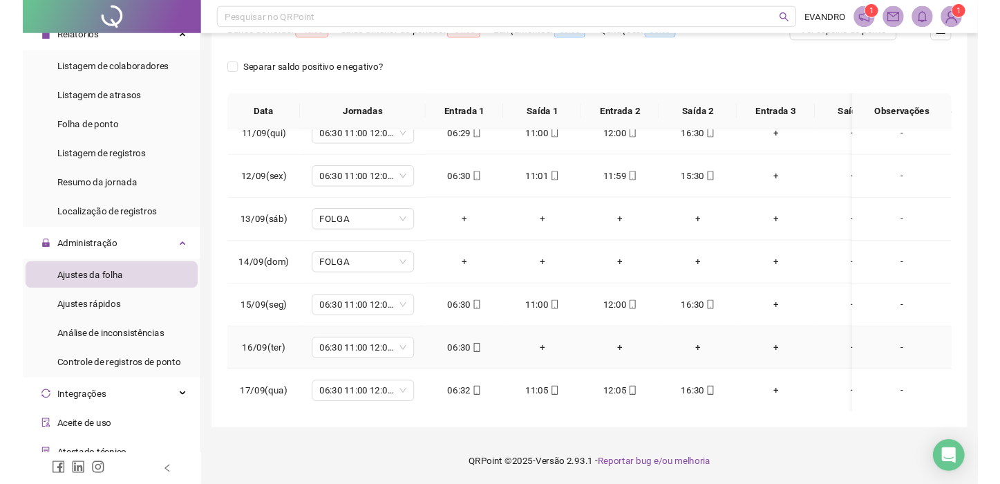
scroll to position [576, 0]
